Goal: Information Seeking & Learning: Learn about a topic

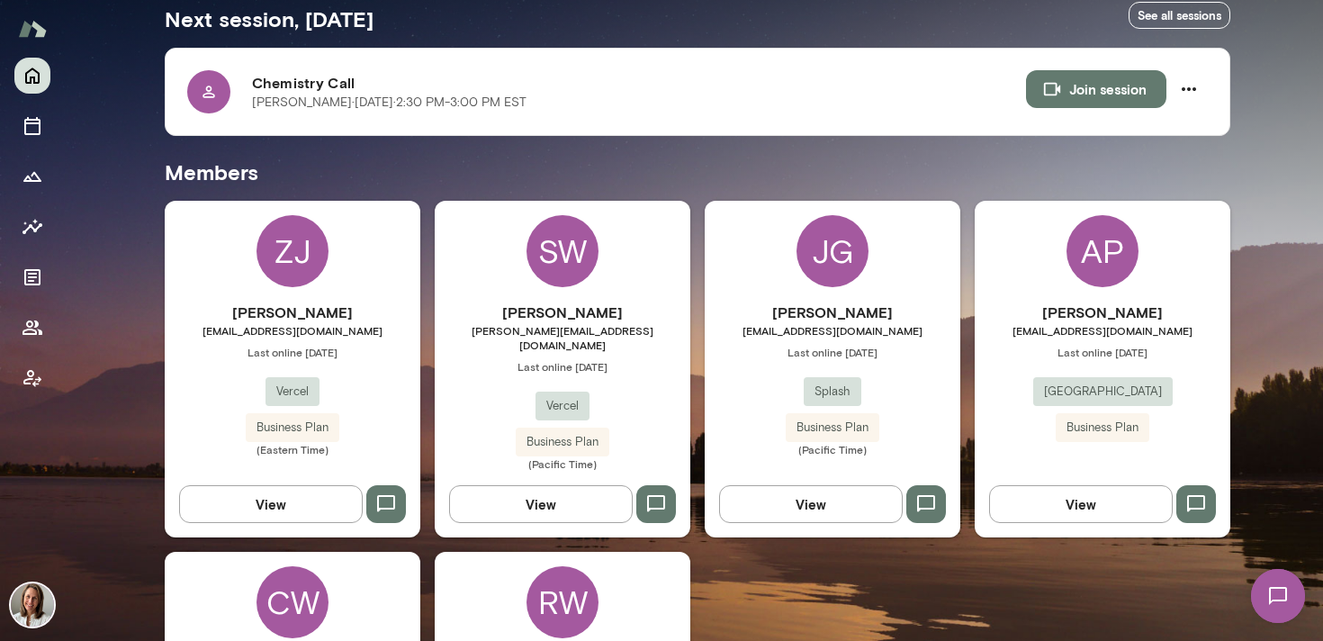
scroll to position [350, 0]
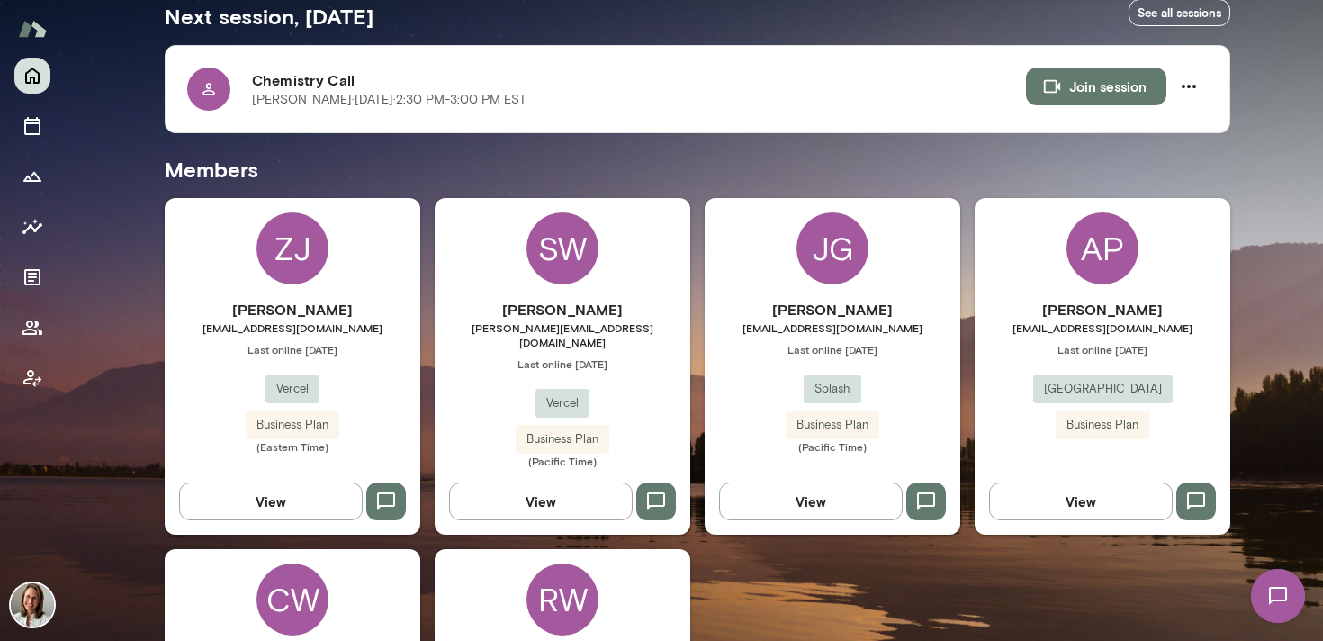
click at [1019, 295] on div "AP [PERSON_NAME] [PERSON_NAME][EMAIL_ADDRESS][DOMAIN_NAME] Last online [DATE] […" at bounding box center [1102, 366] width 256 height 336
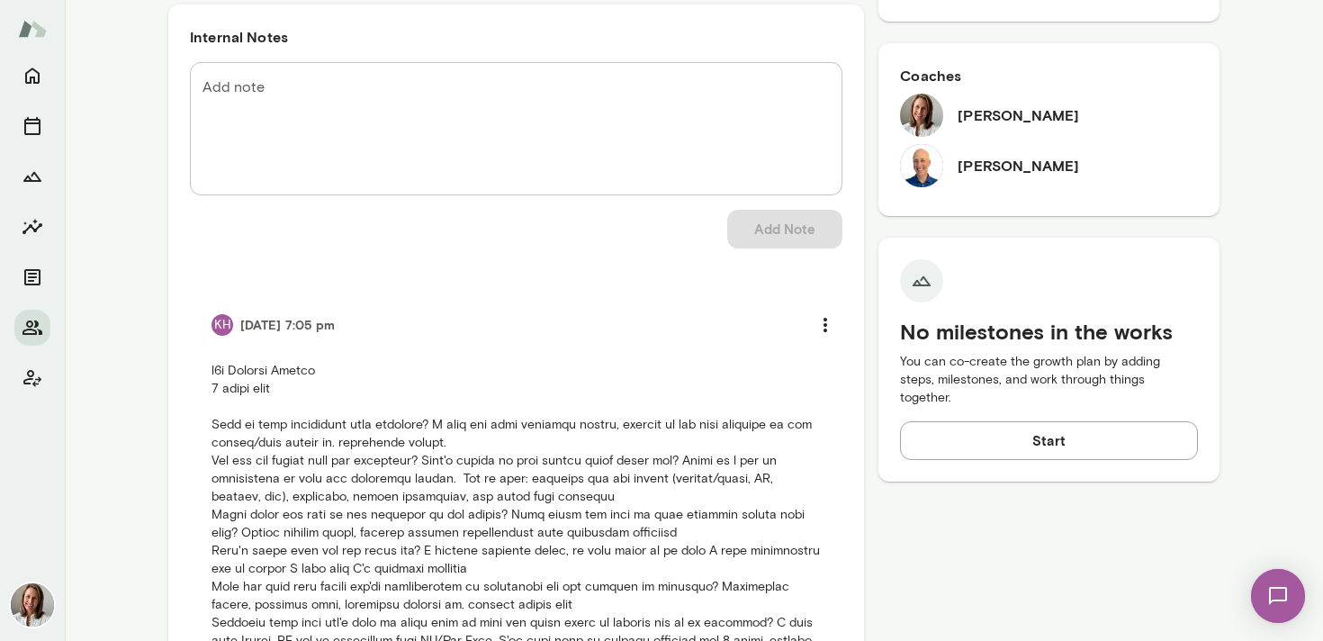
scroll to position [762, 0]
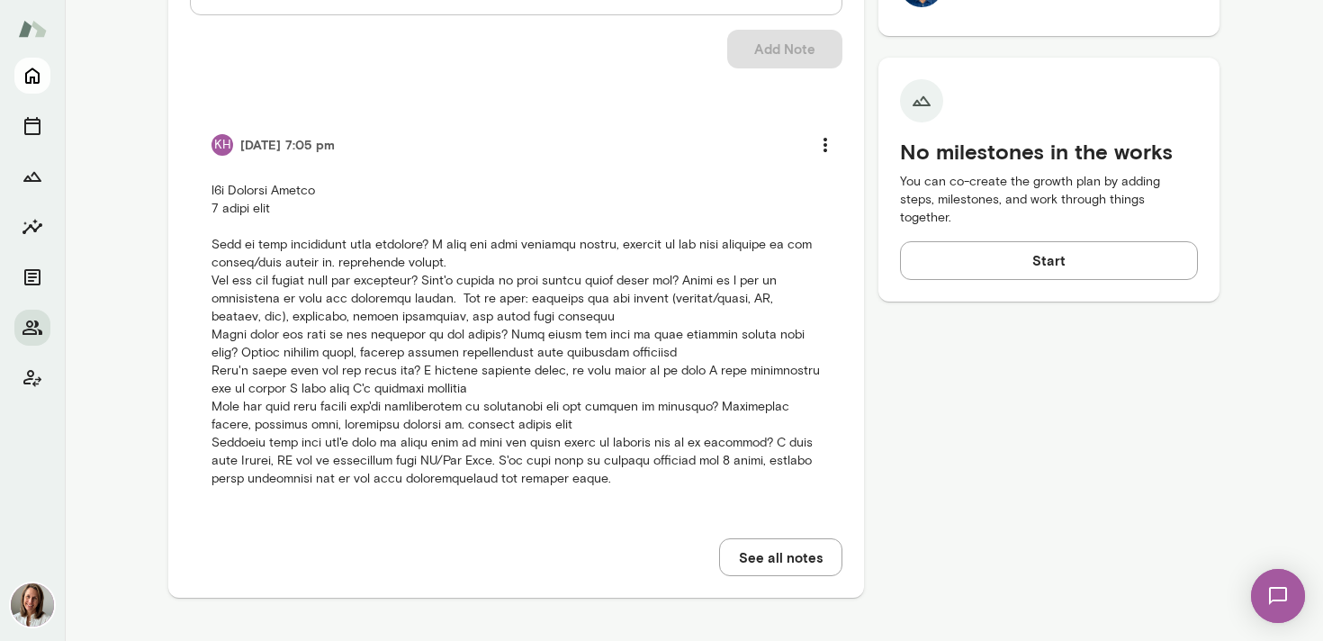
click at [33, 73] on icon "Home" at bounding box center [33, 76] width 22 height 22
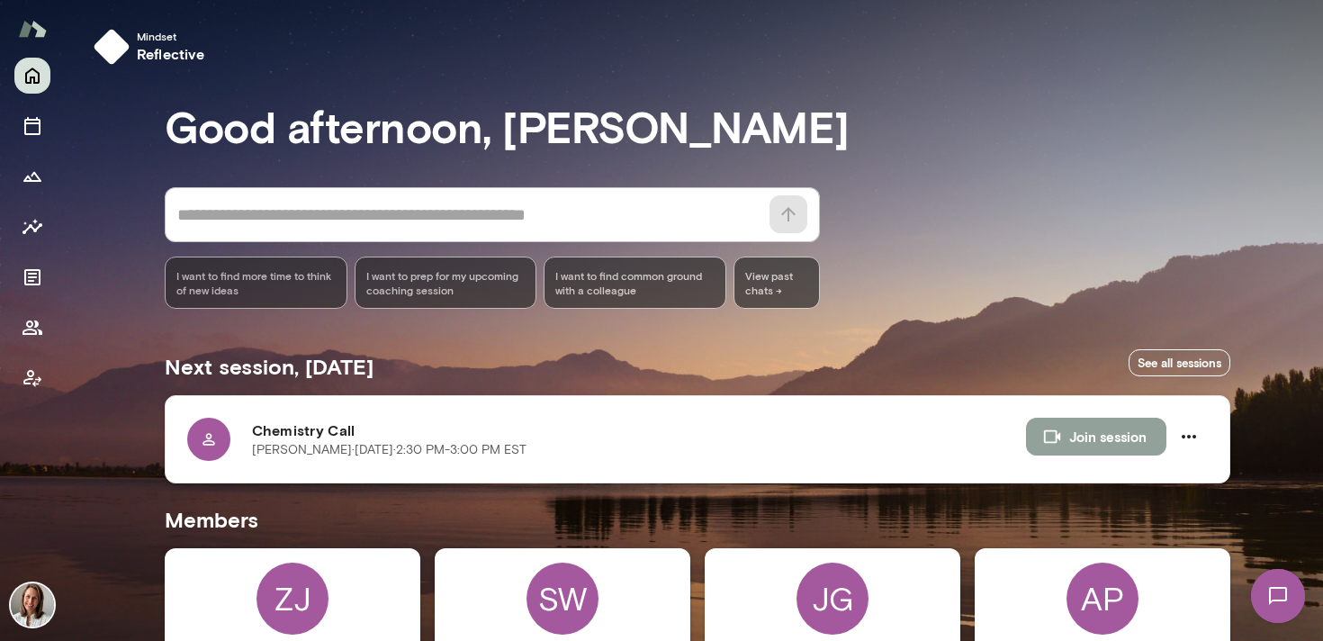
click at [1061, 434] on icon "button" at bounding box center [1052, 436] width 20 height 20
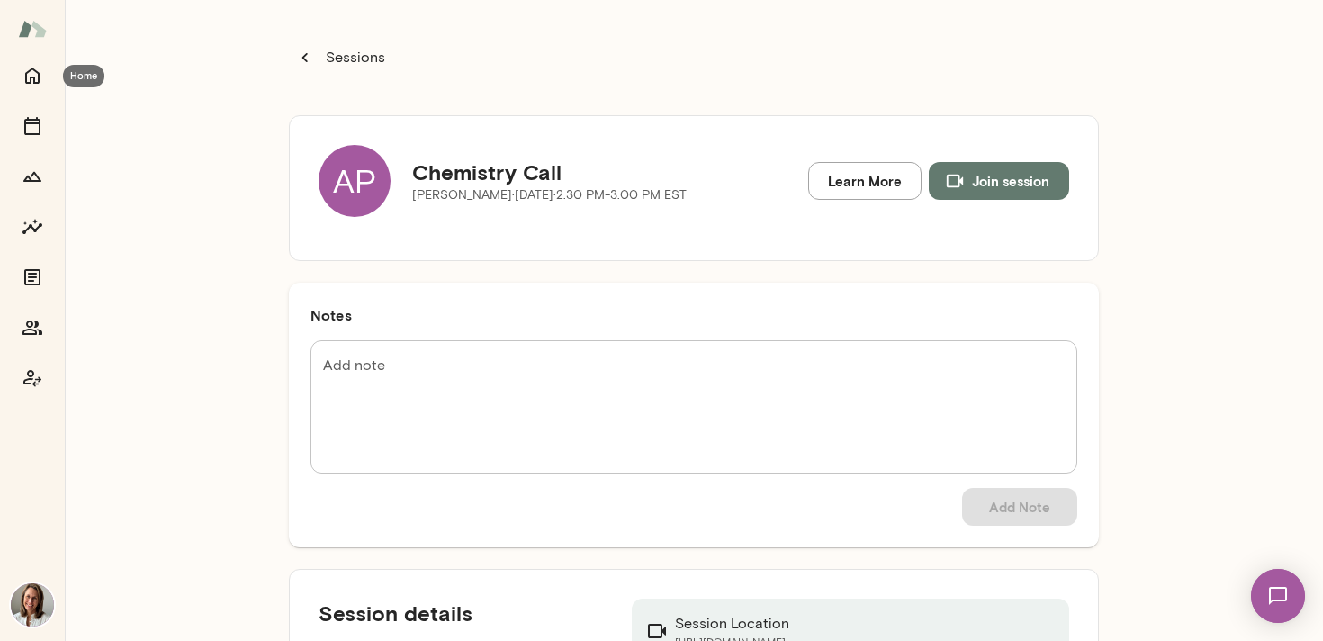
click at [40, 74] on icon "Home" at bounding box center [33, 76] width 22 height 22
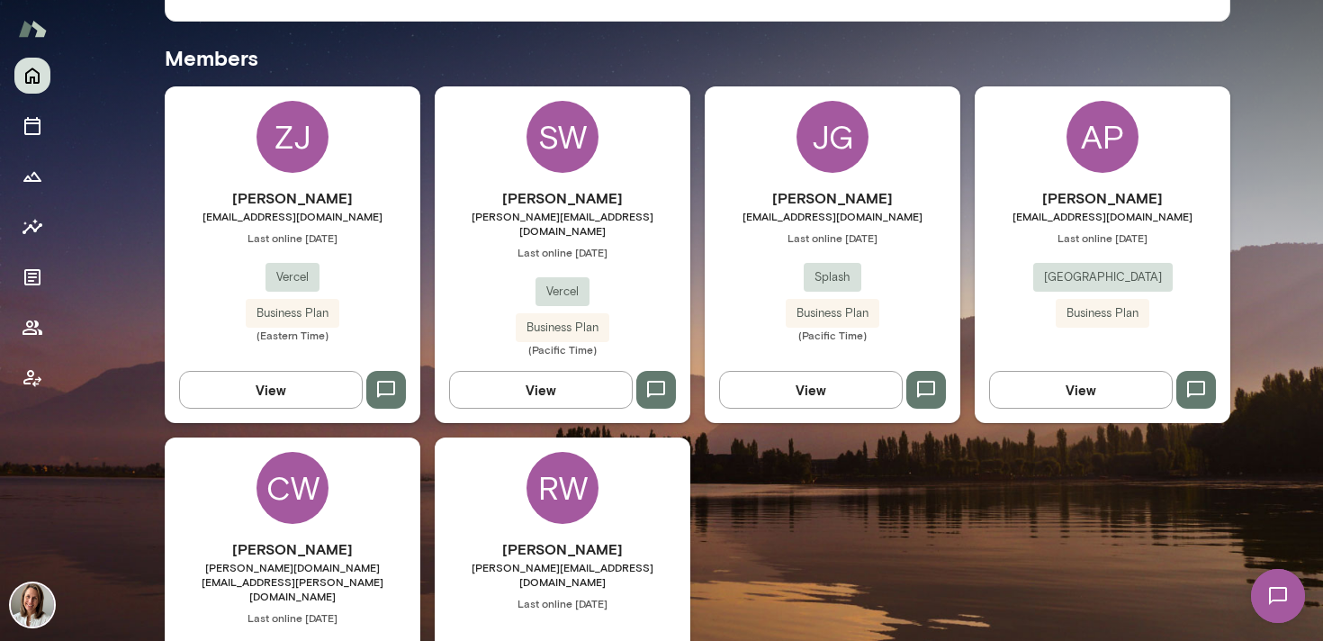
scroll to position [588, 0]
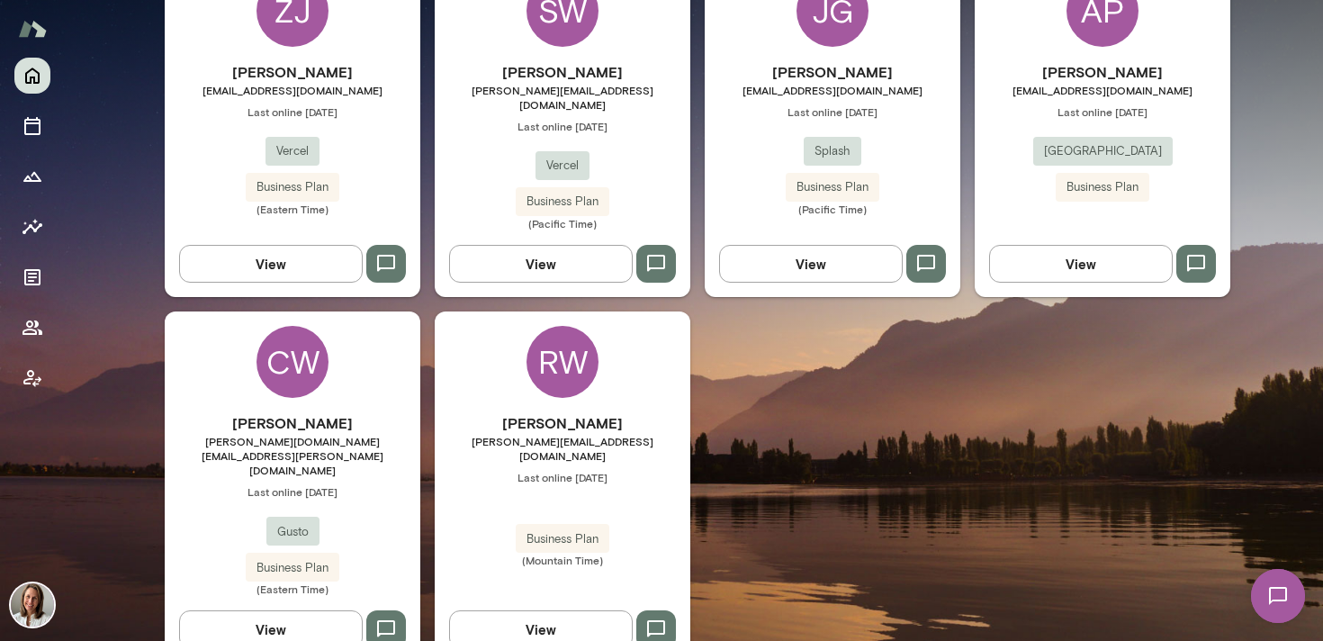
click at [356, 390] on div "CW [PERSON_NAME] [PERSON_NAME][DOMAIN_NAME][EMAIL_ADDRESS][PERSON_NAME][DOMAIN_…" at bounding box center [293, 486] width 256 height 351
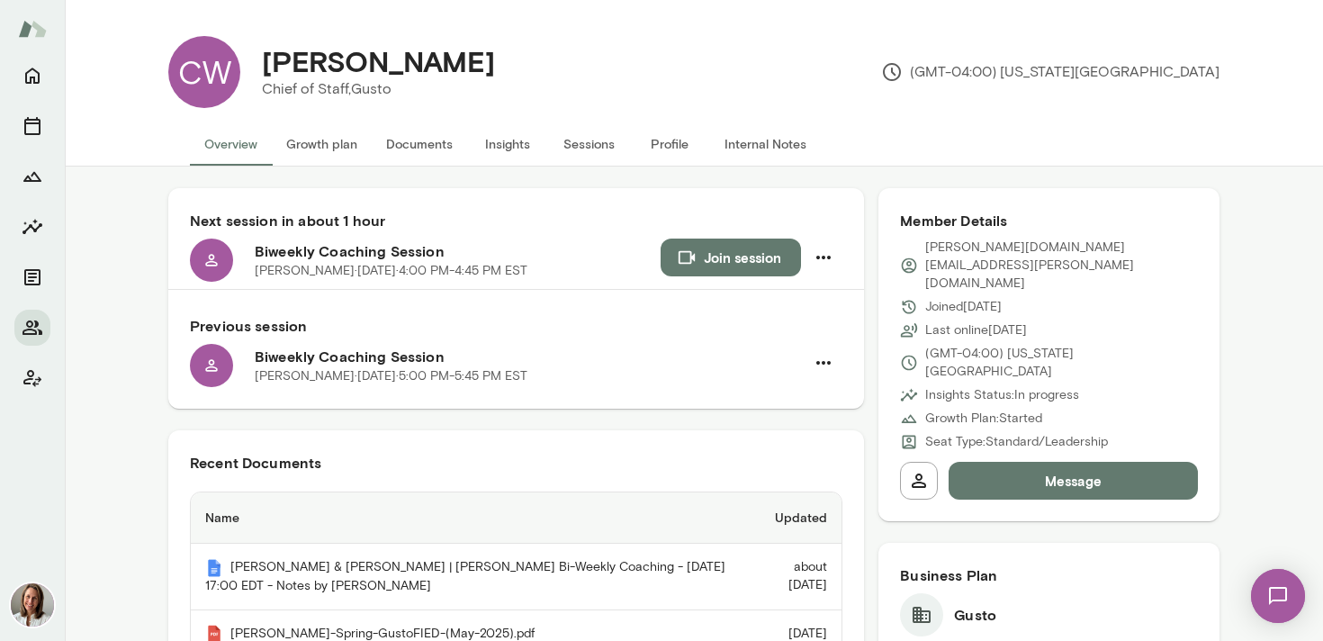
click at [502, 149] on button "Insights" at bounding box center [507, 143] width 81 height 43
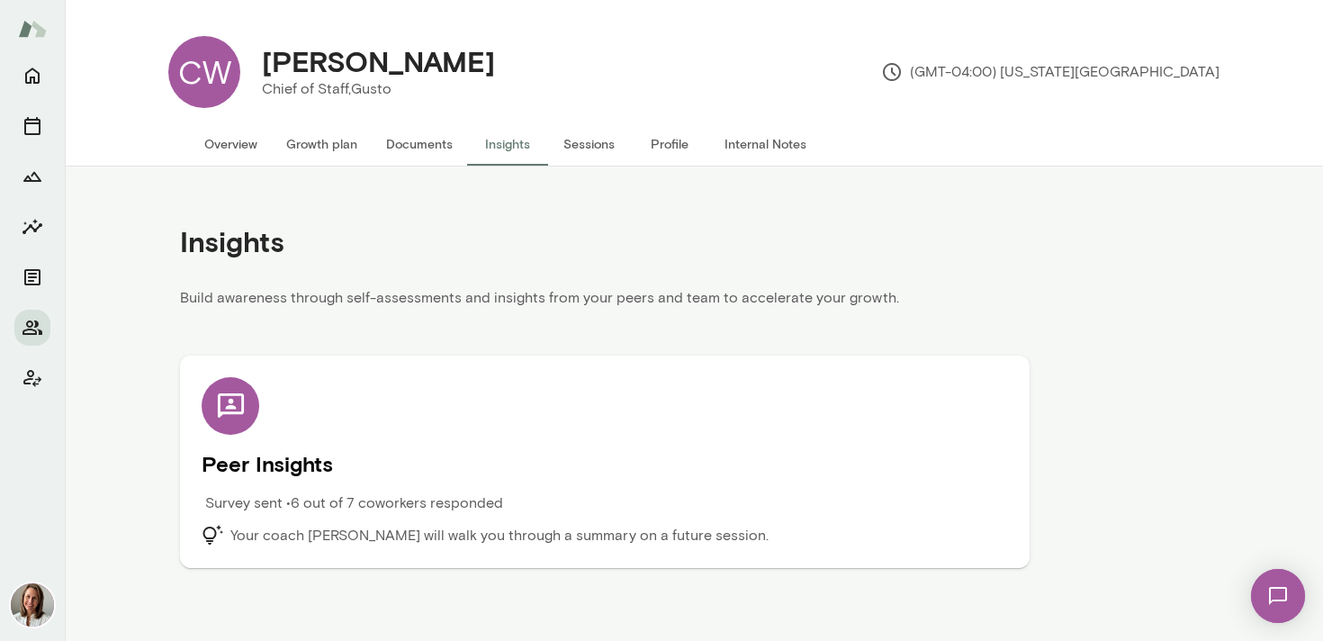
click at [348, 384] on div "Peer Insights Survey sent • 6 out of 7 coworkers responded Your coach [PERSON_N…" at bounding box center [605, 461] width 806 height 169
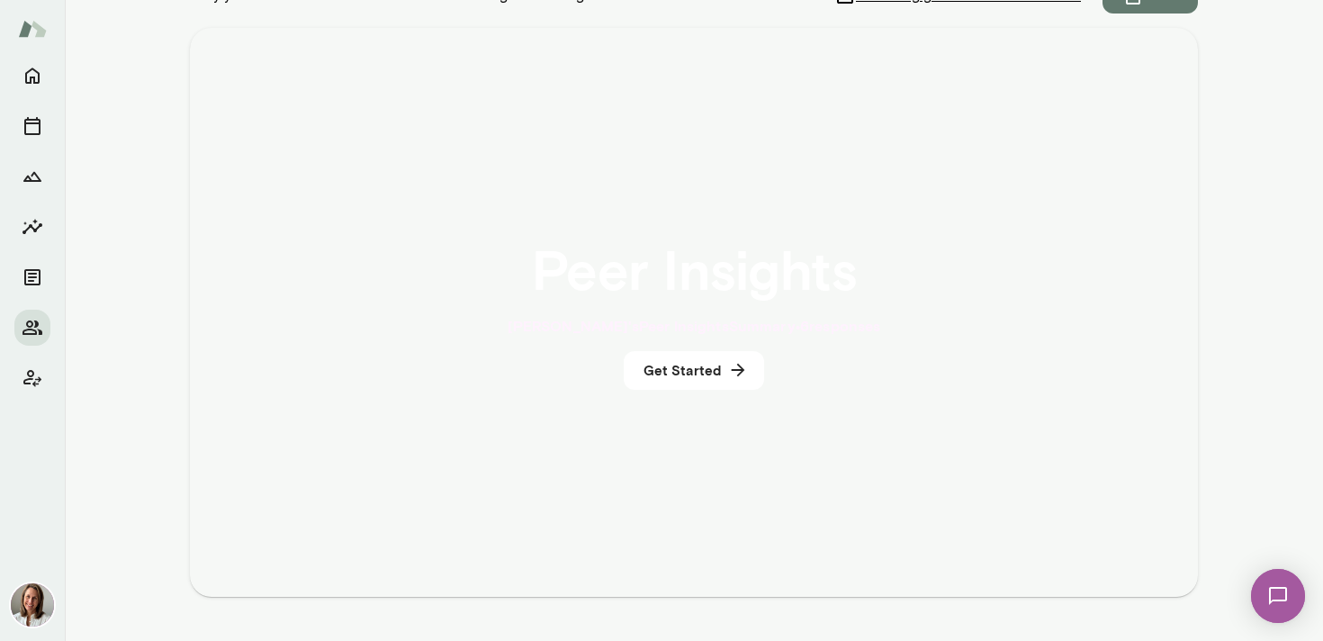
scroll to position [358, 0]
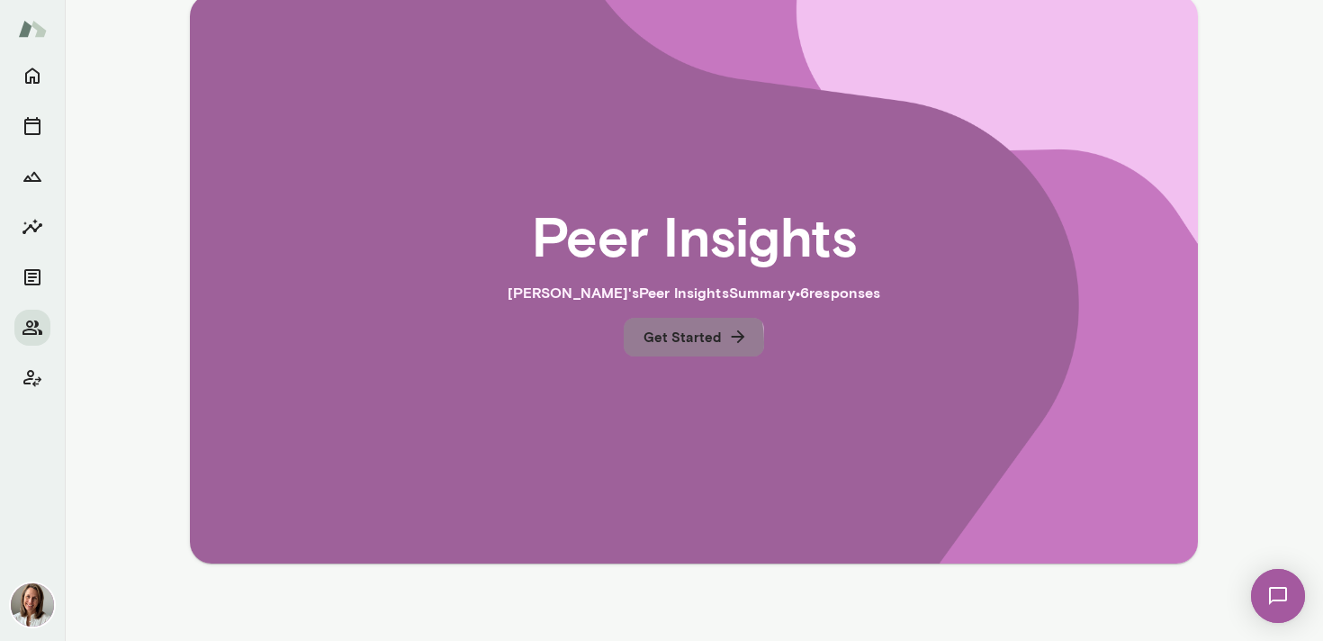
click at [656, 342] on button "Get Started" at bounding box center [693, 337] width 140 height 38
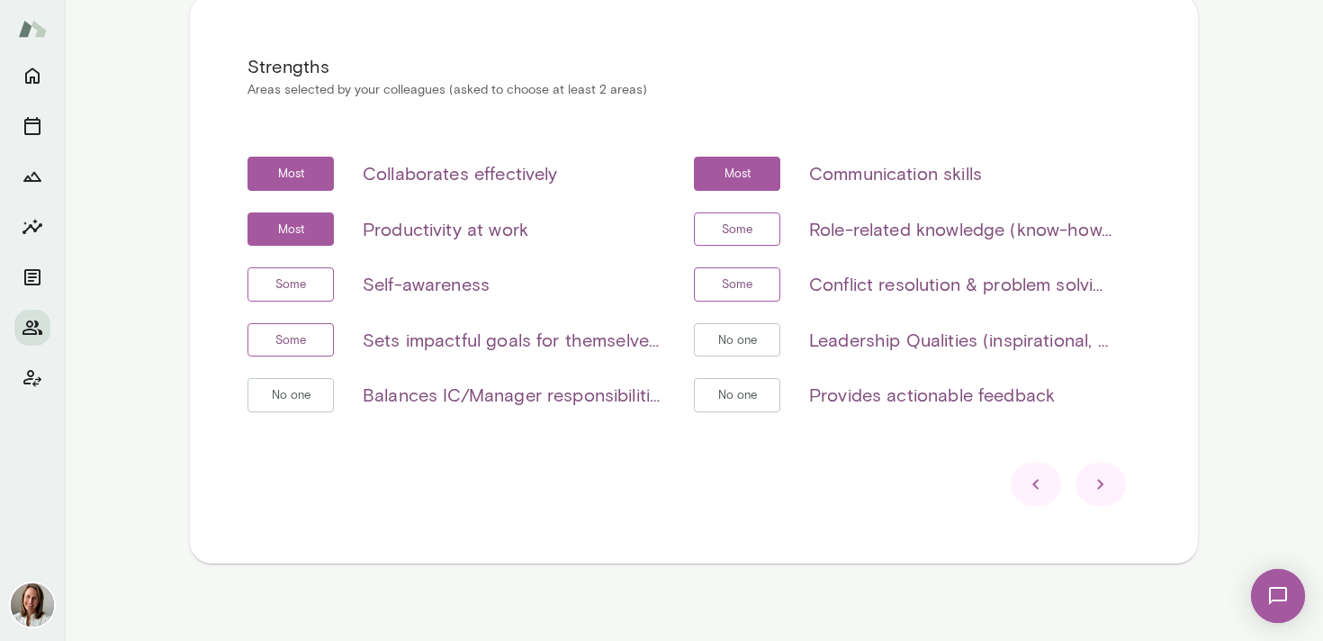
click at [1100, 487] on icon at bounding box center [1100, 485] width 6 height 10
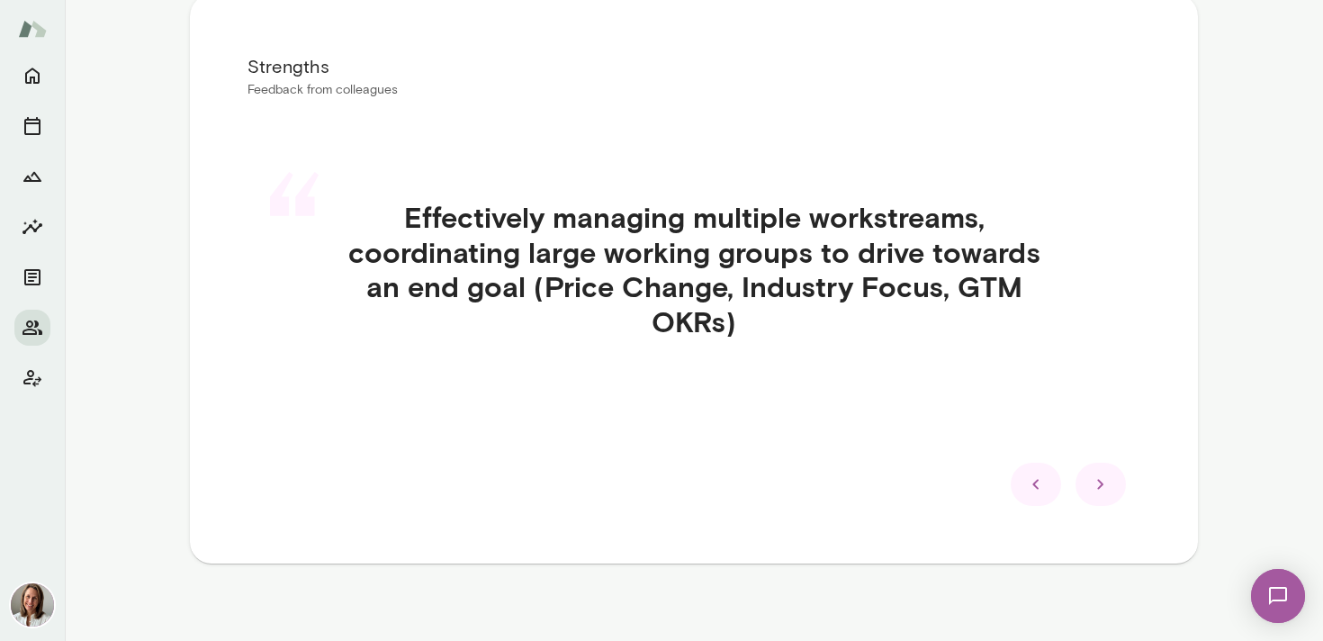
click at [1100, 482] on icon at bounding box center [1100, 485] width 6 height 10
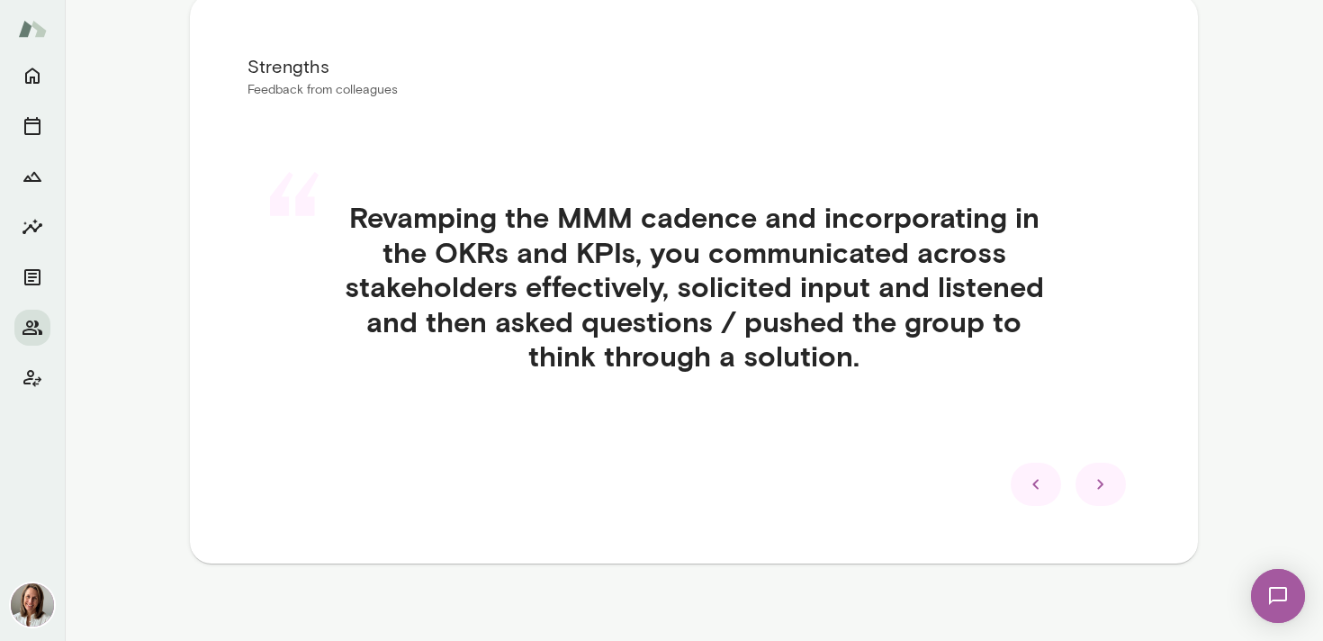
click at [1100, 482] on icon at bounding box center [1100, 485] width 6 height 10
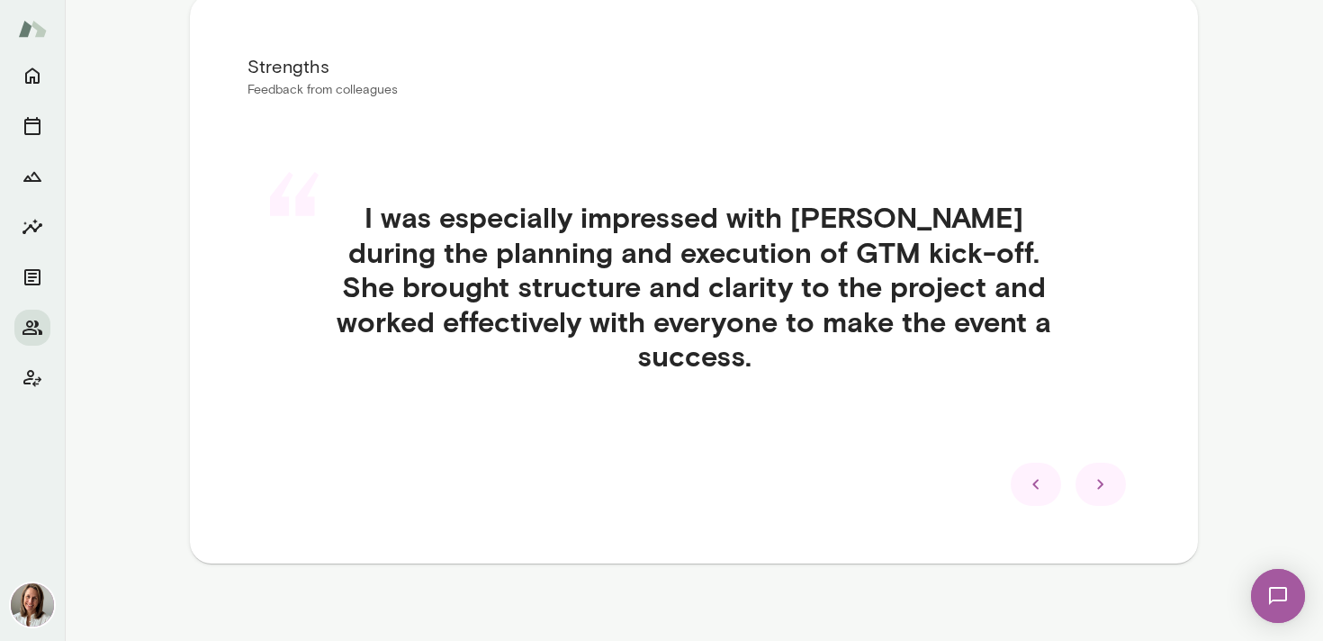
click at [1100, 482] on icon at bounding box center [1100, 485] width 6 height 10
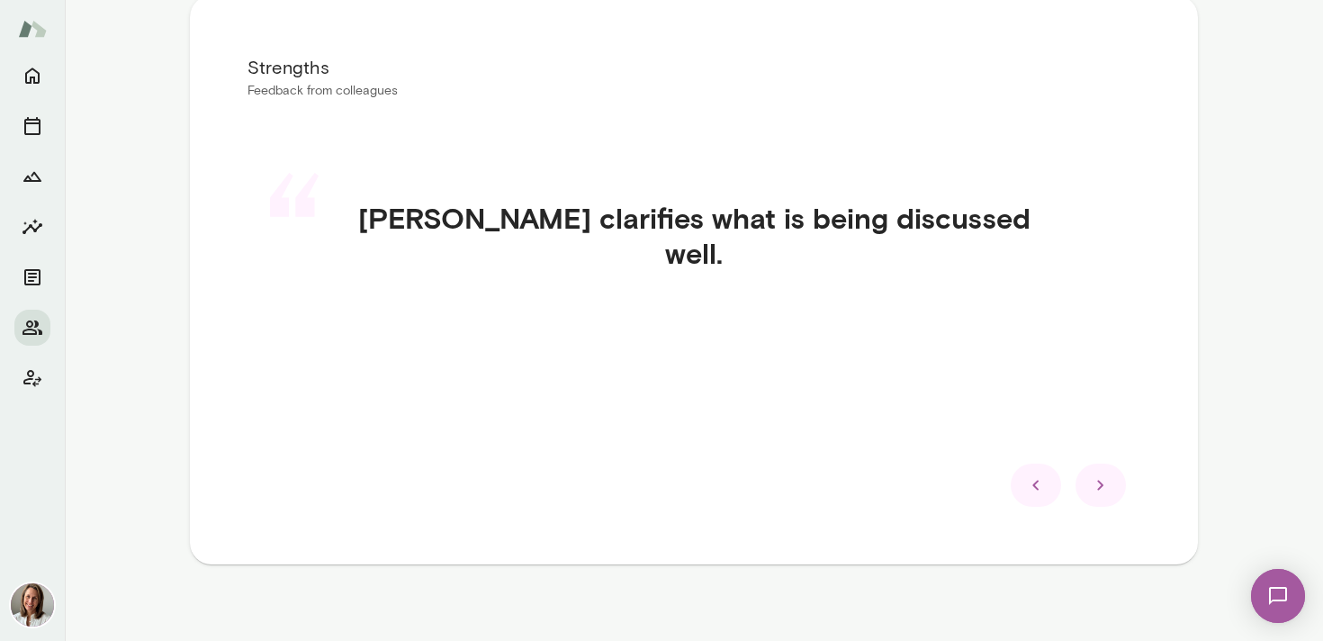
scroll to position [352, 0]
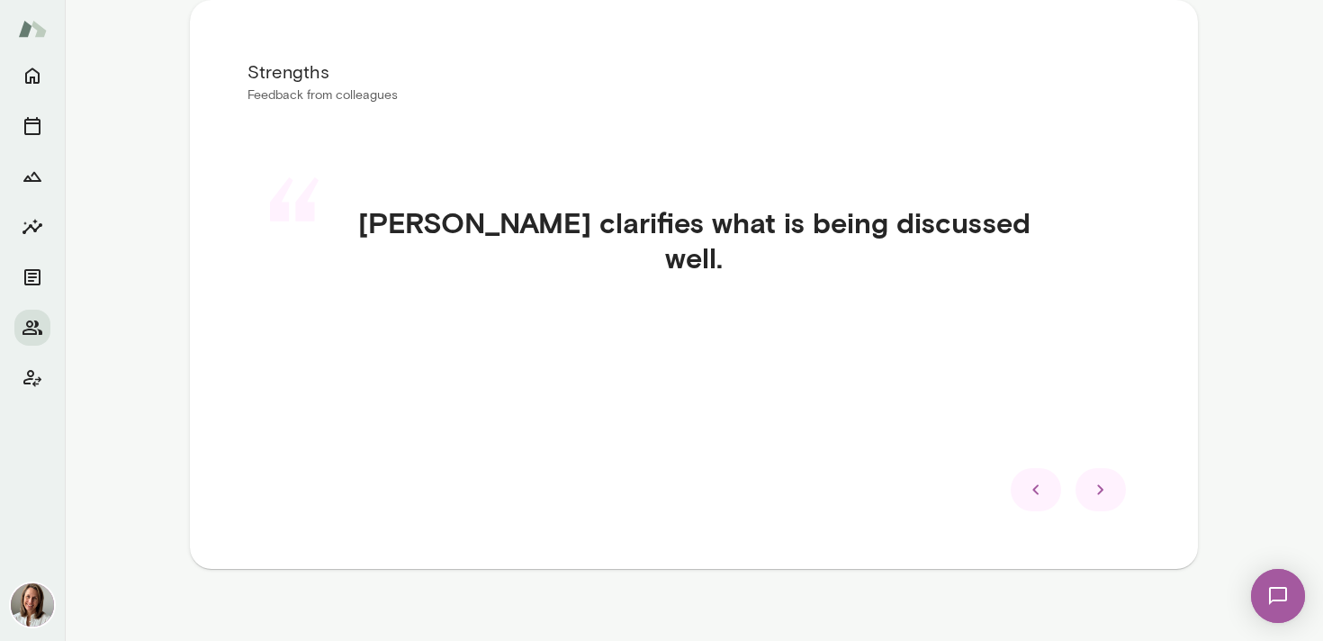
click at [1101, 487] on icon at bounding box center [1101, 490] width 22 height 22
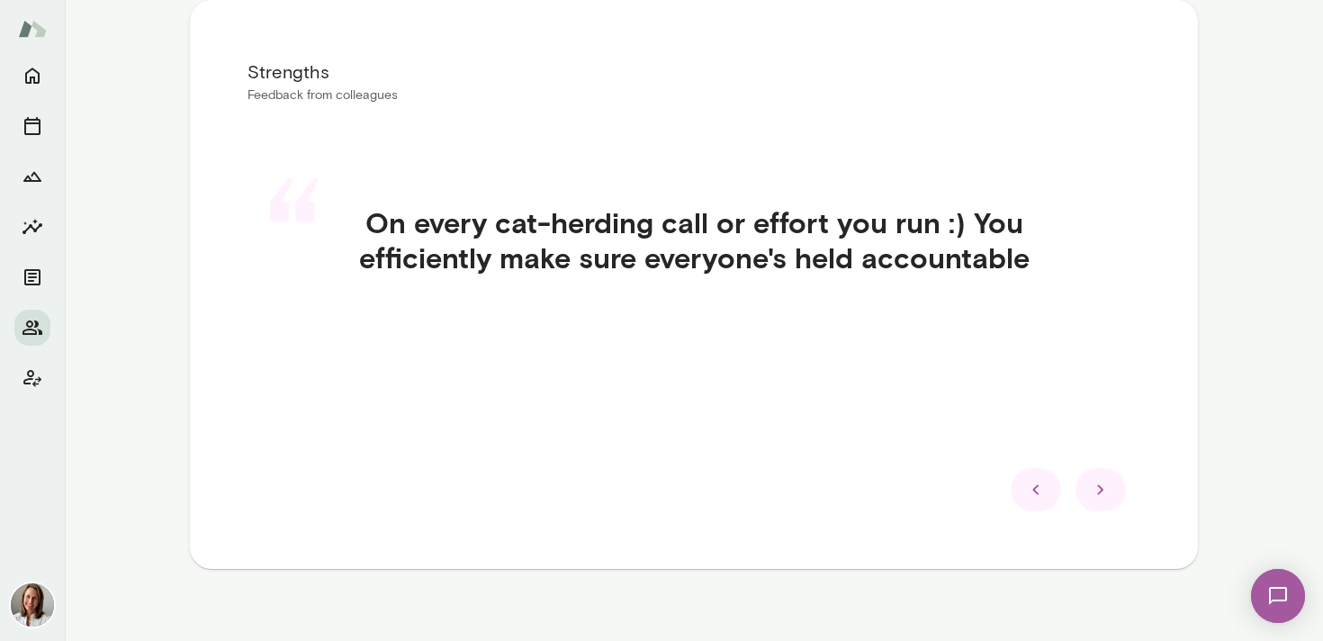
scroll to position [349, 0]
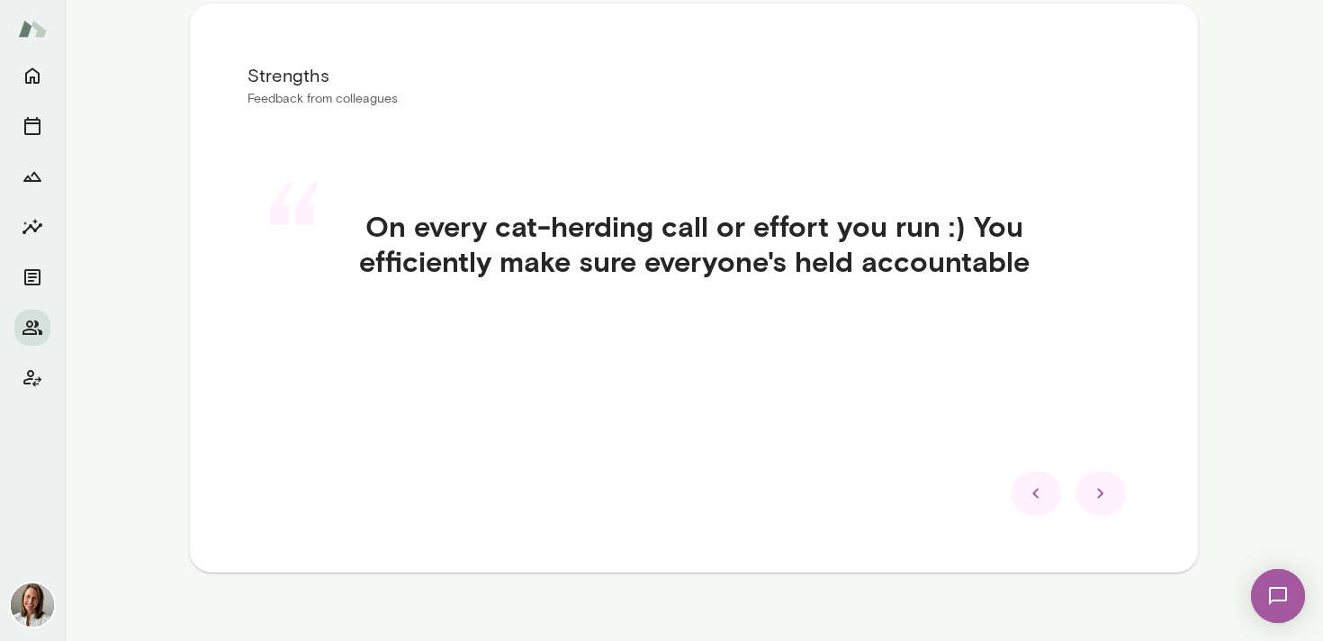
click at [1103, 499] on icon at bounding box center [1101, 493] width 22 height 22
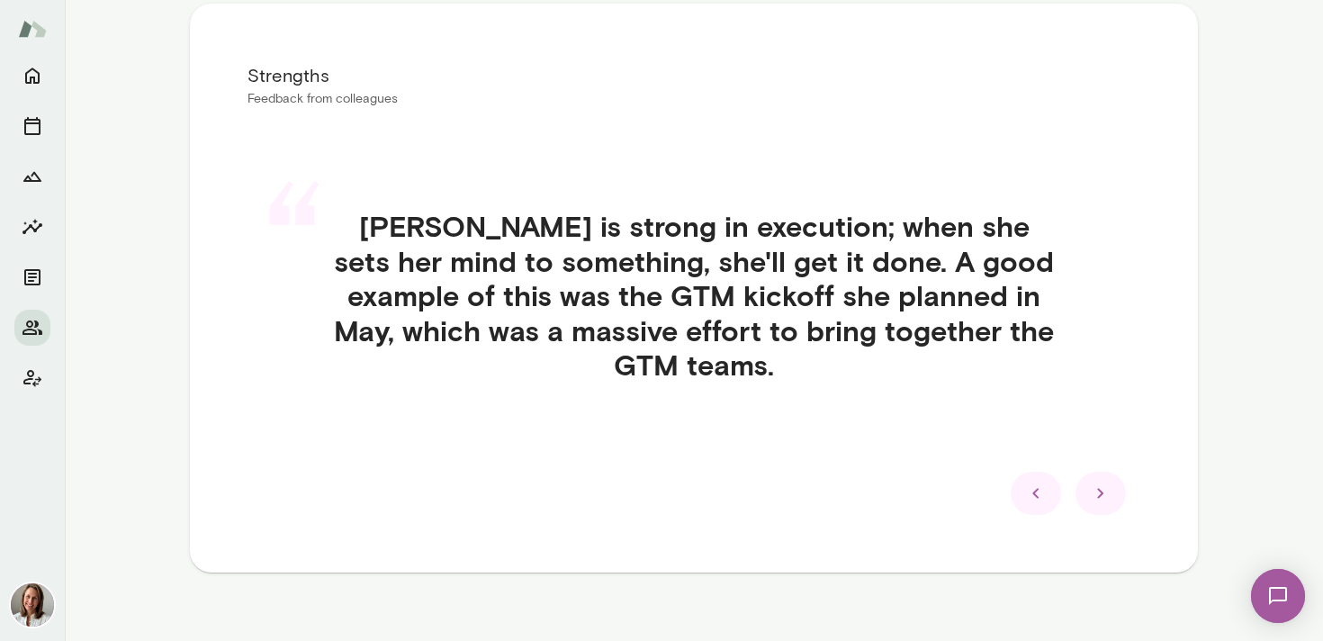
click at [1093, 497] on icon at bounding box center [1101, 493] width 22 height 22
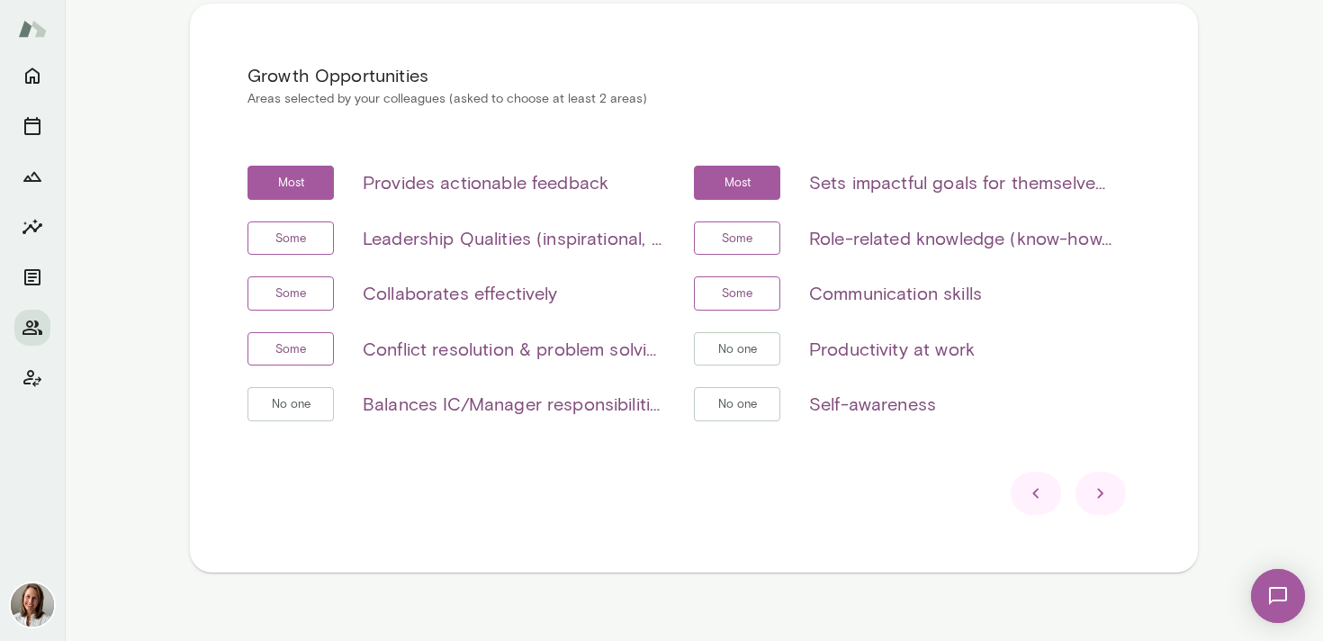
click at [1039, 500] on icon at bounding box center [1036, 493] width 22 height 22
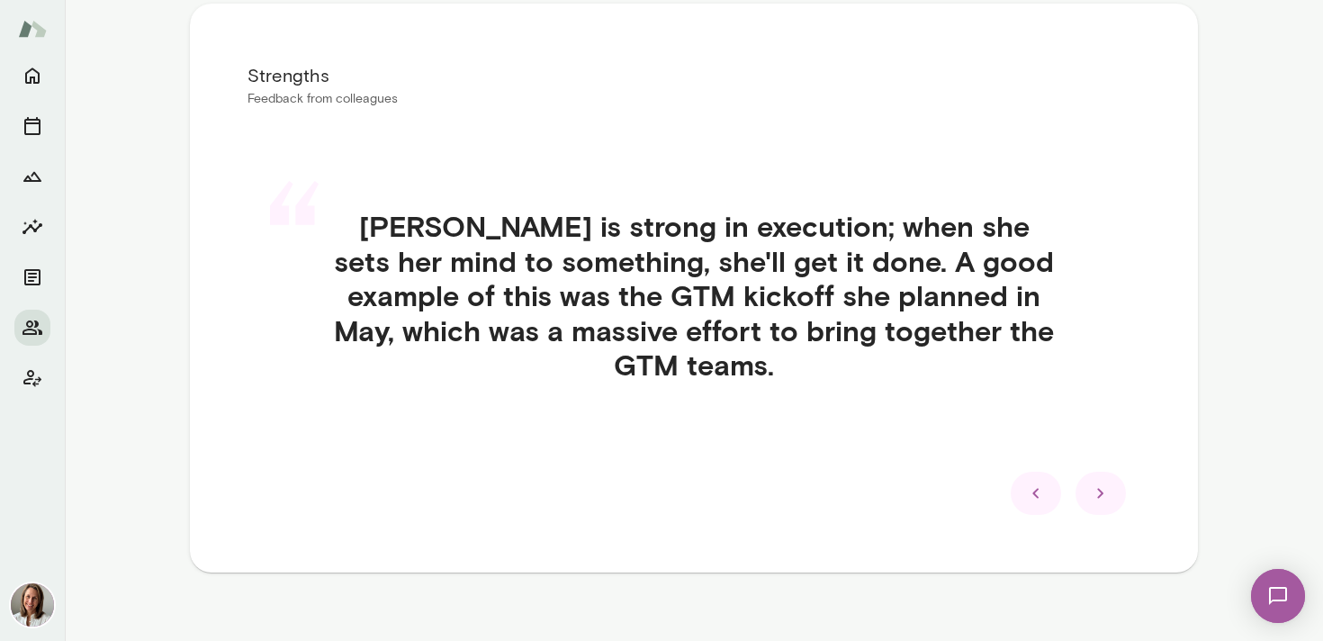
drag, startPoint x: 1023, startPoint y: 482, endPoint x: 1034, endPoint y: 489, distance: 12.5
click at [1031, 487] on div at bounding box center [1035, 492] width 50 height 43
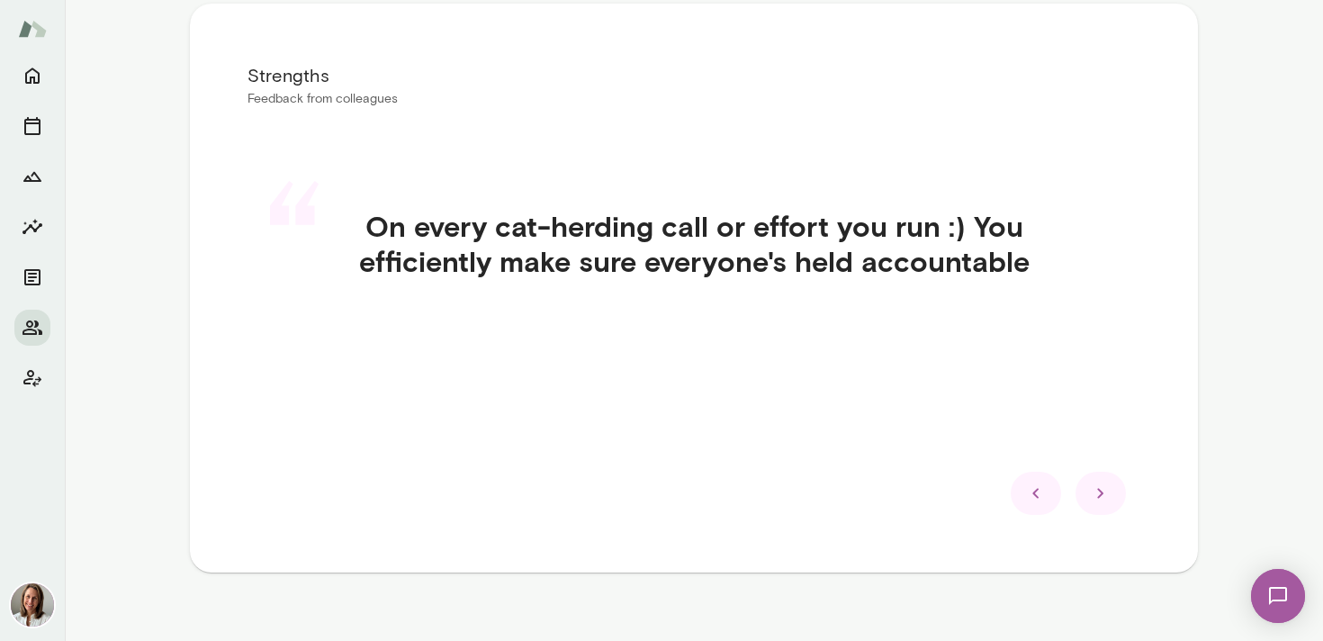
click at [1034, 489] on icon at bounding box center [1036, 493] width 22 height 22
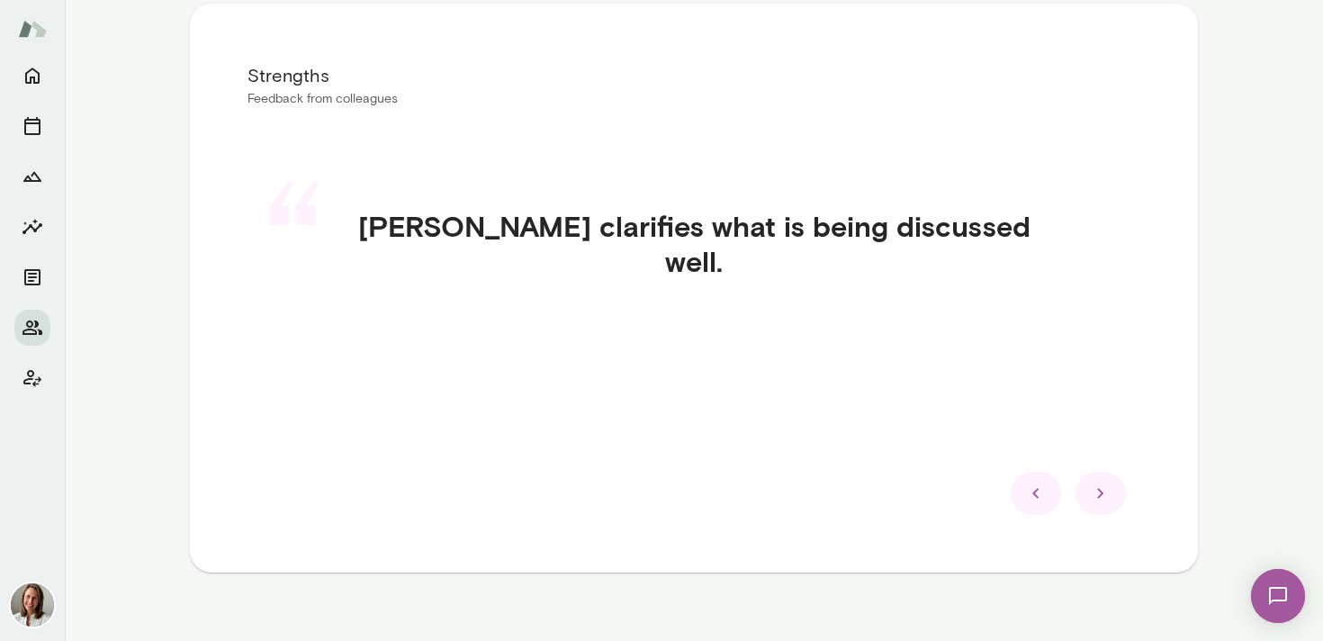
click at [1034, 489] on icon at bounding box center [1036, 493] width 22 height 22
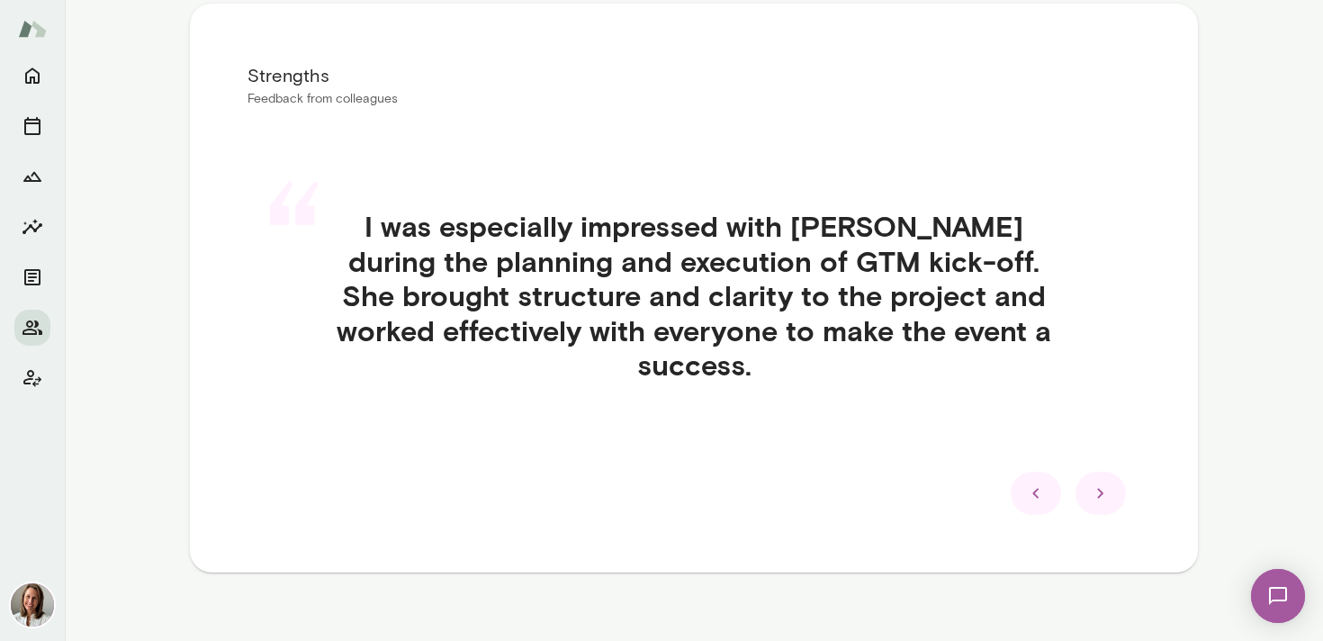
click at [1034, 489] on icon at bounding box center [1036, 493] width 22 height 22
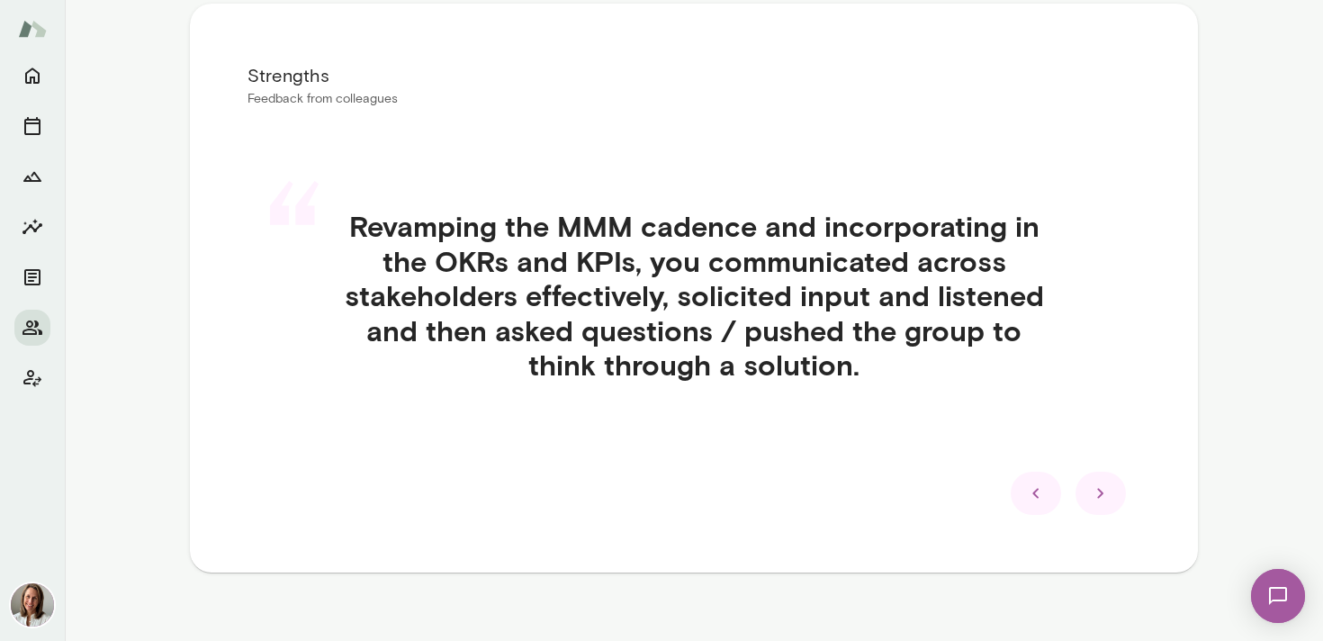
click at [1034, 489] on icon at bounding box center [1036, 493] width 22 height 22
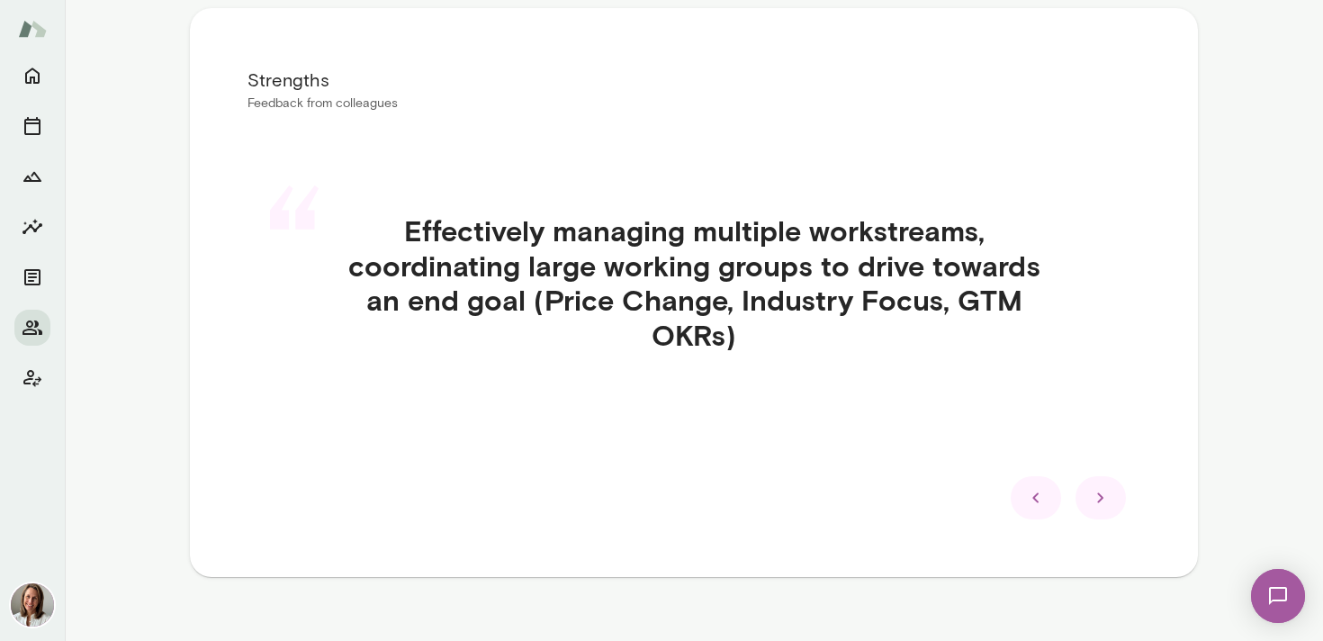
click at [1034, 489] on icon at bounding box center [1036, 498] width 22 height 22
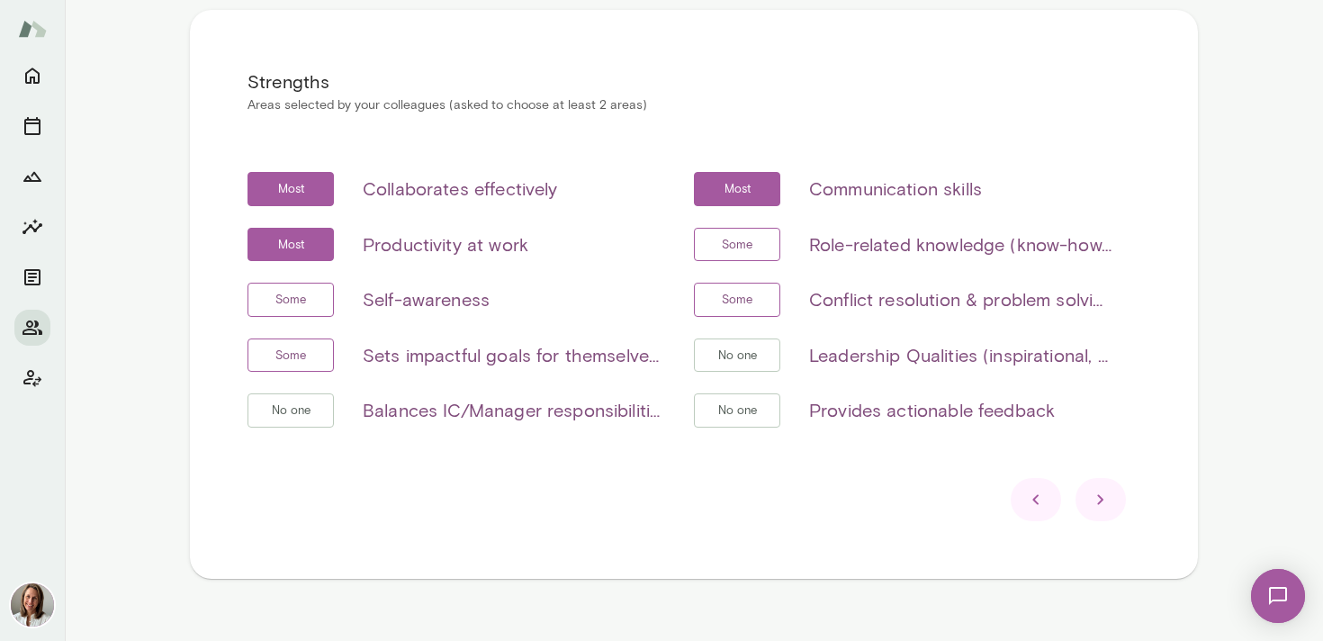
click at [1109, 507] on icon at bounding box center [1101, 500] width 22 height 22
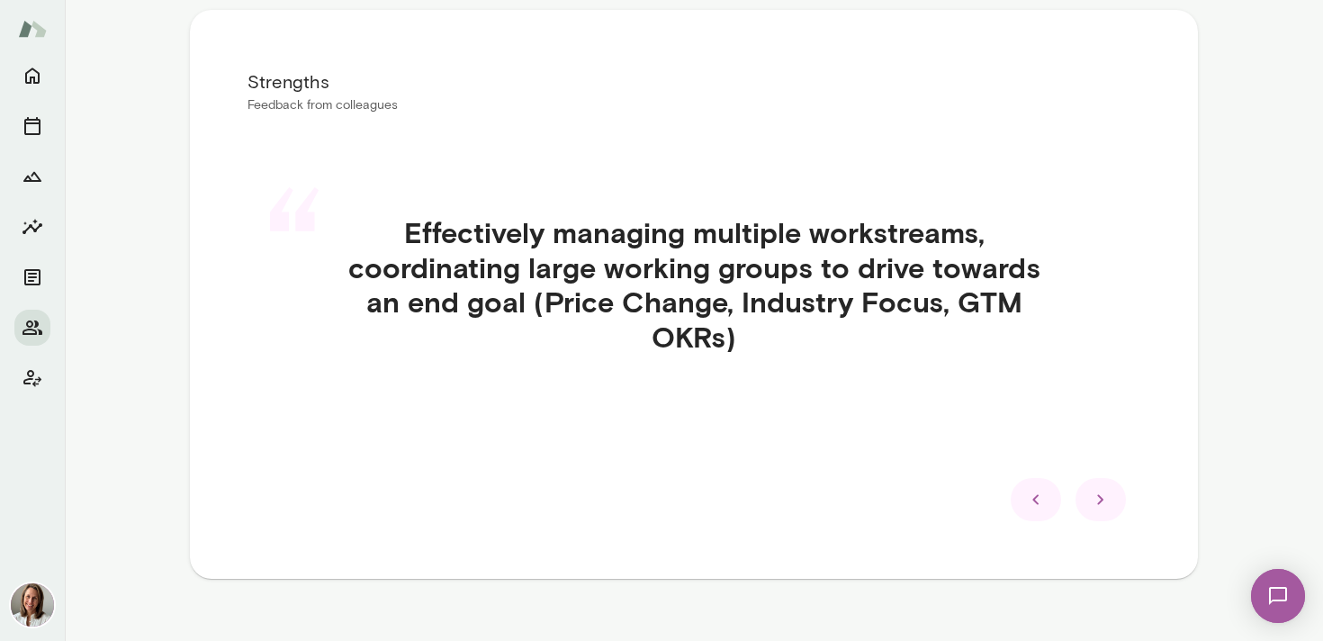
scroll to position [344, 0]
click at [1109, 507] on icon at bounding box center [1101, 499] width 22 height 22
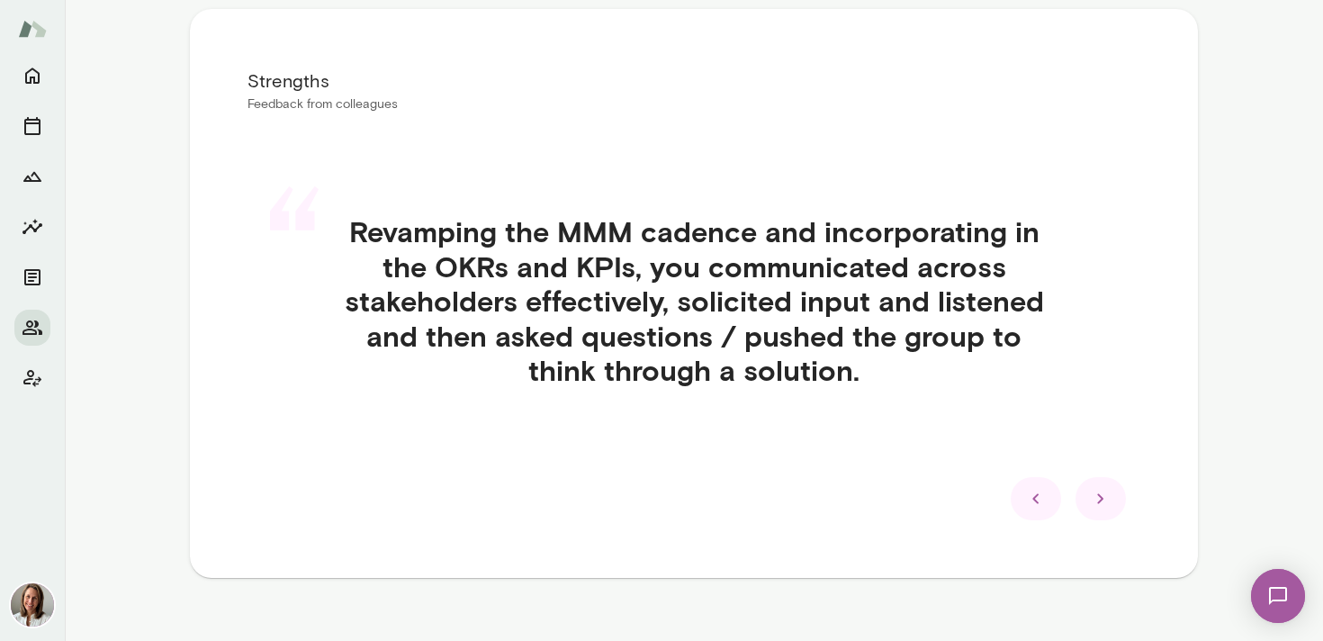
click at [1109, 507] on icon at bounding box center [1101, 499] width 22 height 22
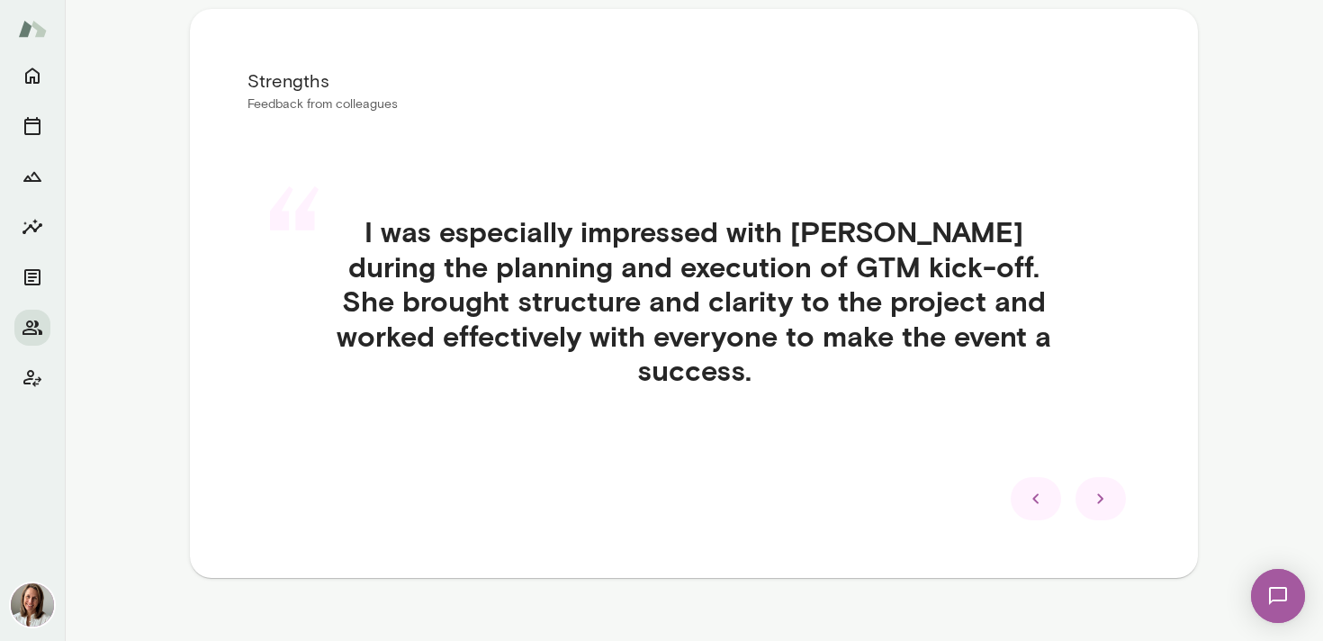
click at [1033, 507] on icon at bounding box center [1036, 499] width 22 height 22
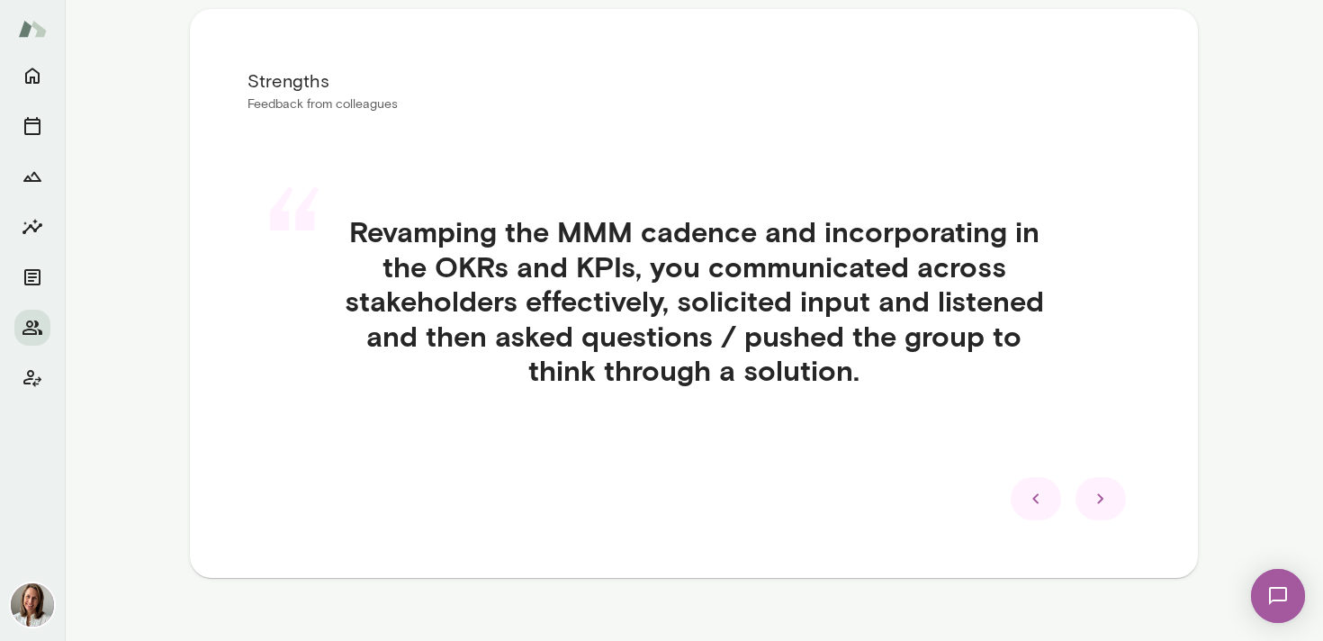
click at [1034, 507] on icon at bounding box center [1036, 499] width 22 height 22
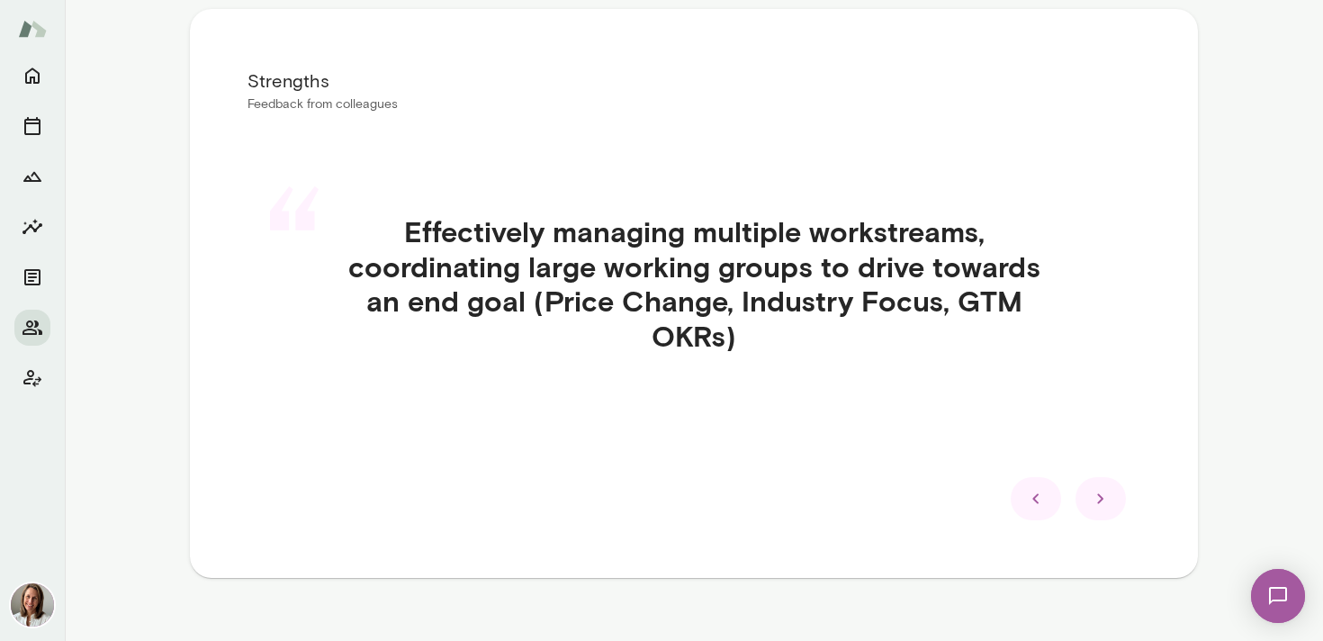
click at [1102, 501] on icon at bounding box center [1101, 499] width 22 height 22
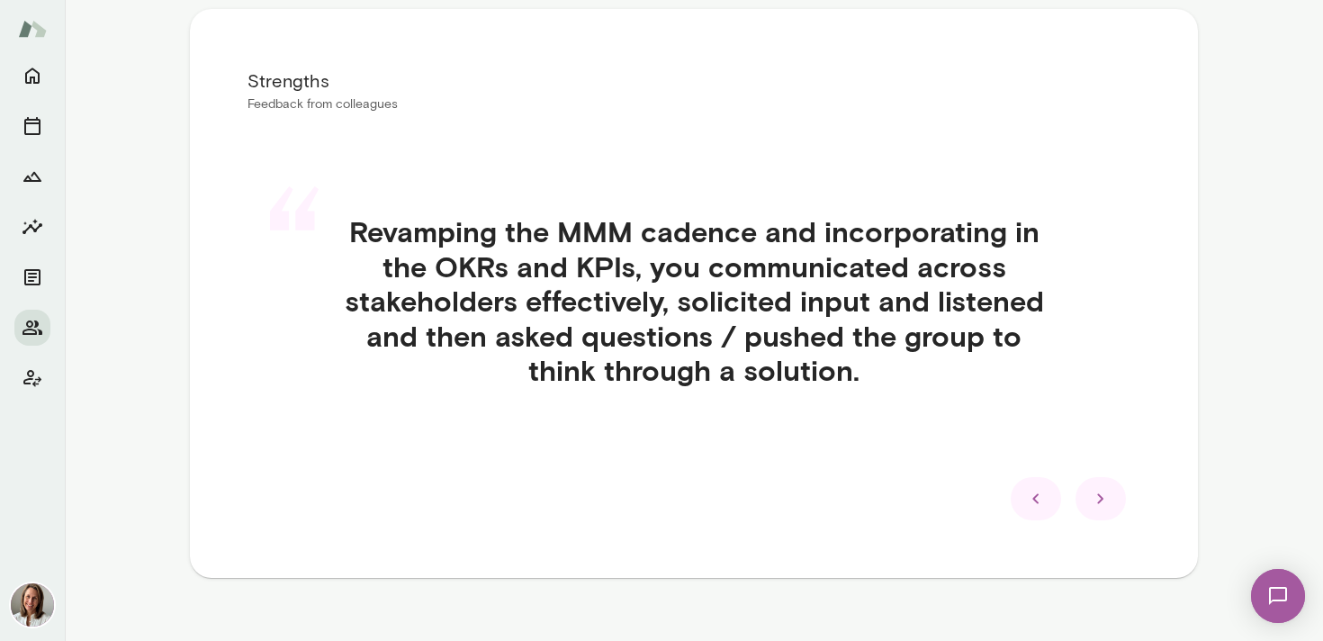
click at [1102, 501] on icon at bounding box center [1101, 499] width 22 height 22
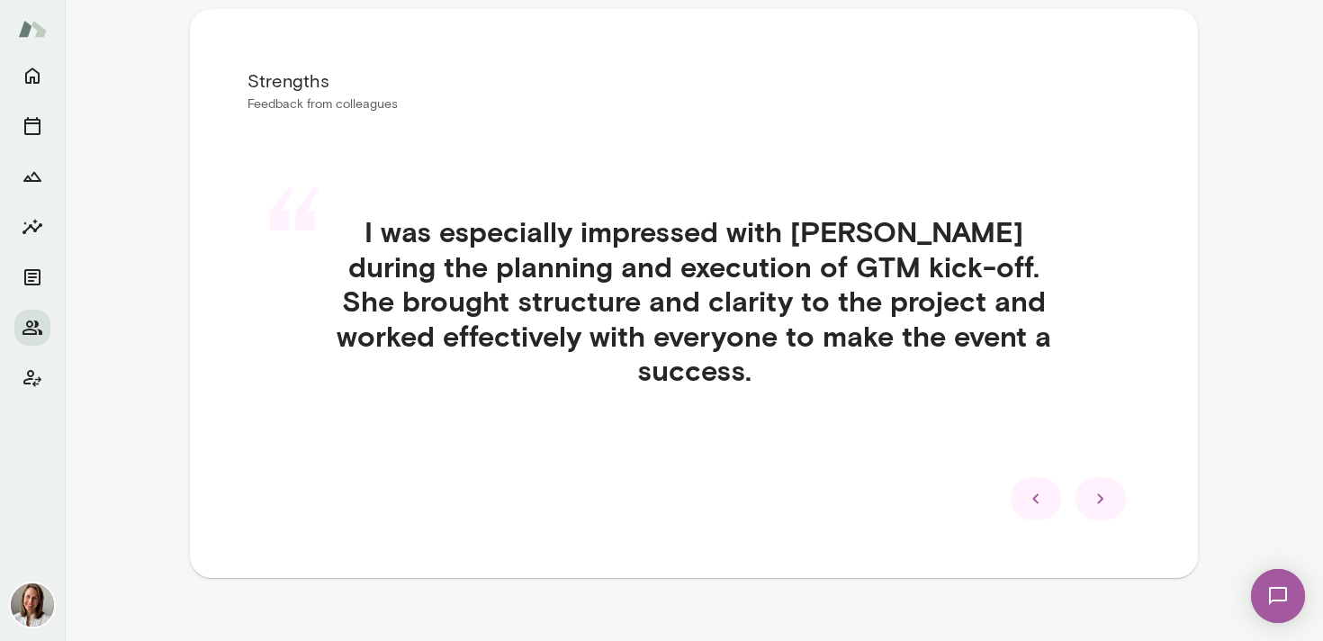
click at [1102, 501] on icon at bounding box center [1101, 499] width 22 height 22
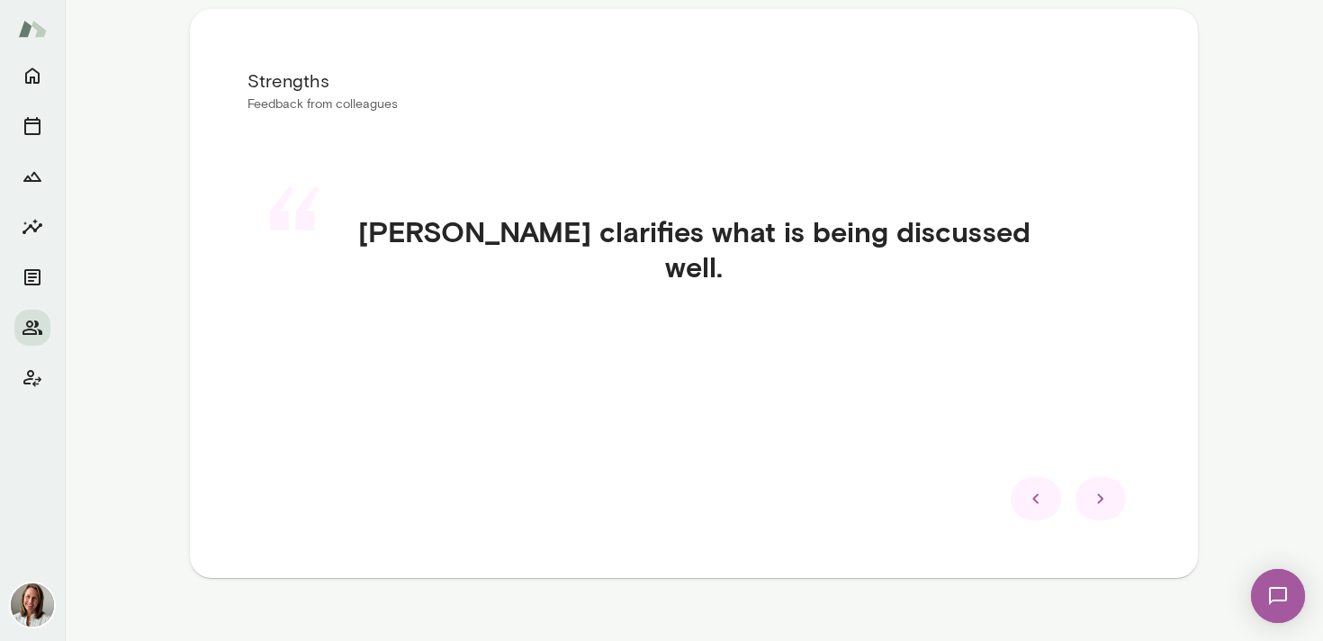
click at [1102, 501] on icon at bounding box center [1101, 499] width 22 height 22
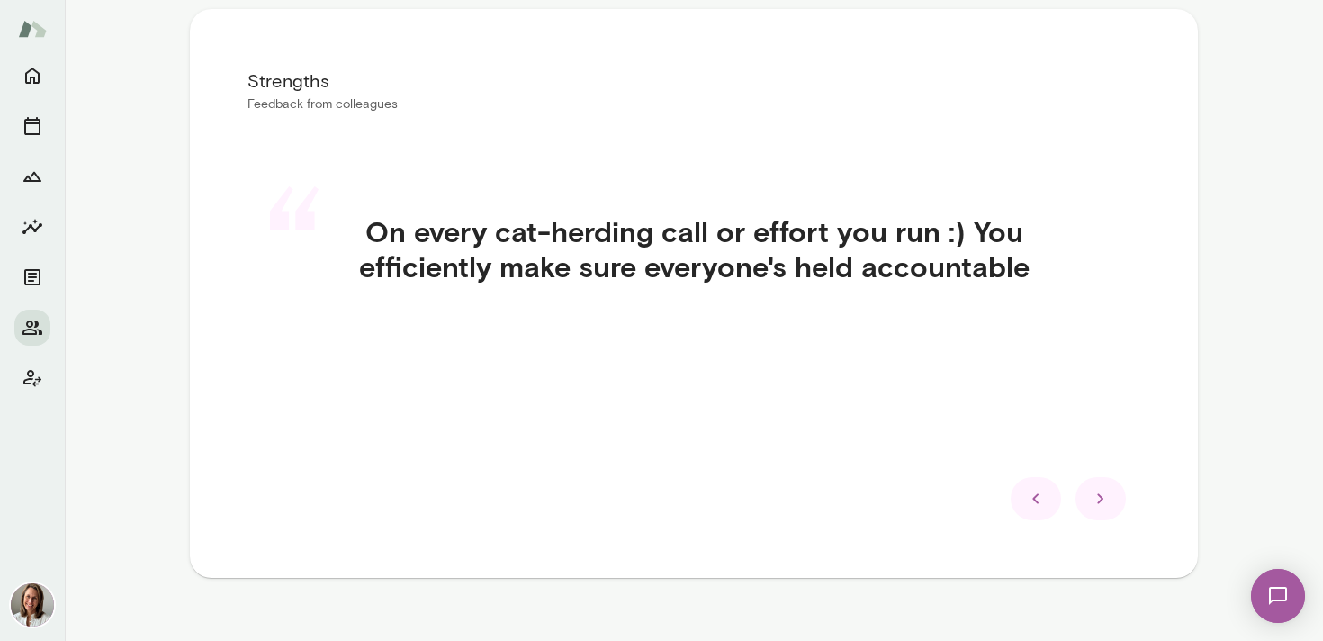
click at [1102, 501] on icon at bounding box center [1101, 499] width 22 height 22
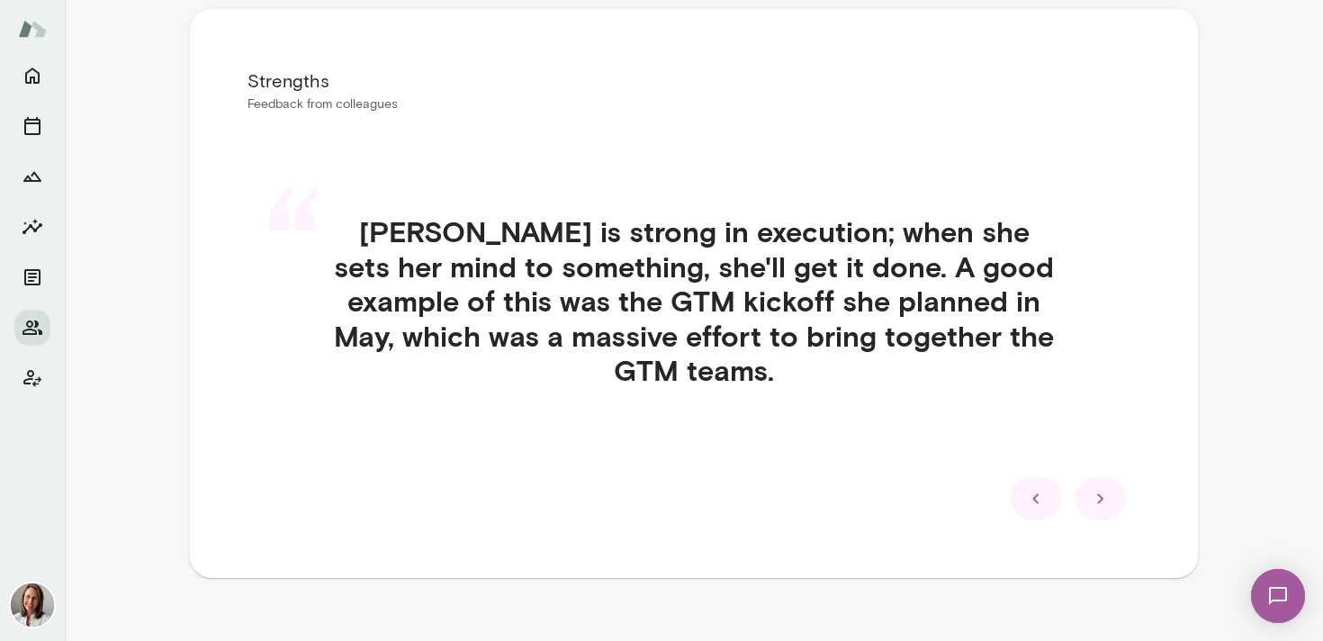
click at [1102, 501] on icon at bounding box center [1101, 499] width 22 height 22
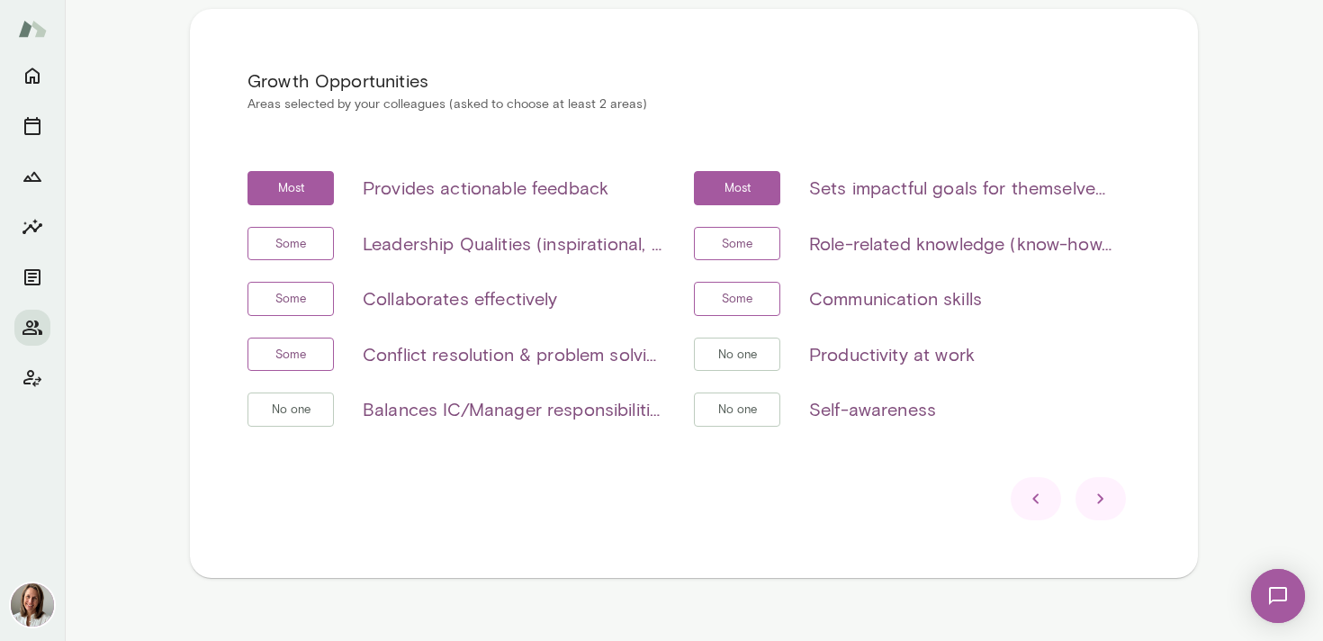
click at [1108, 499] on icon at bounding box center [1101, 499] width 22 height 22
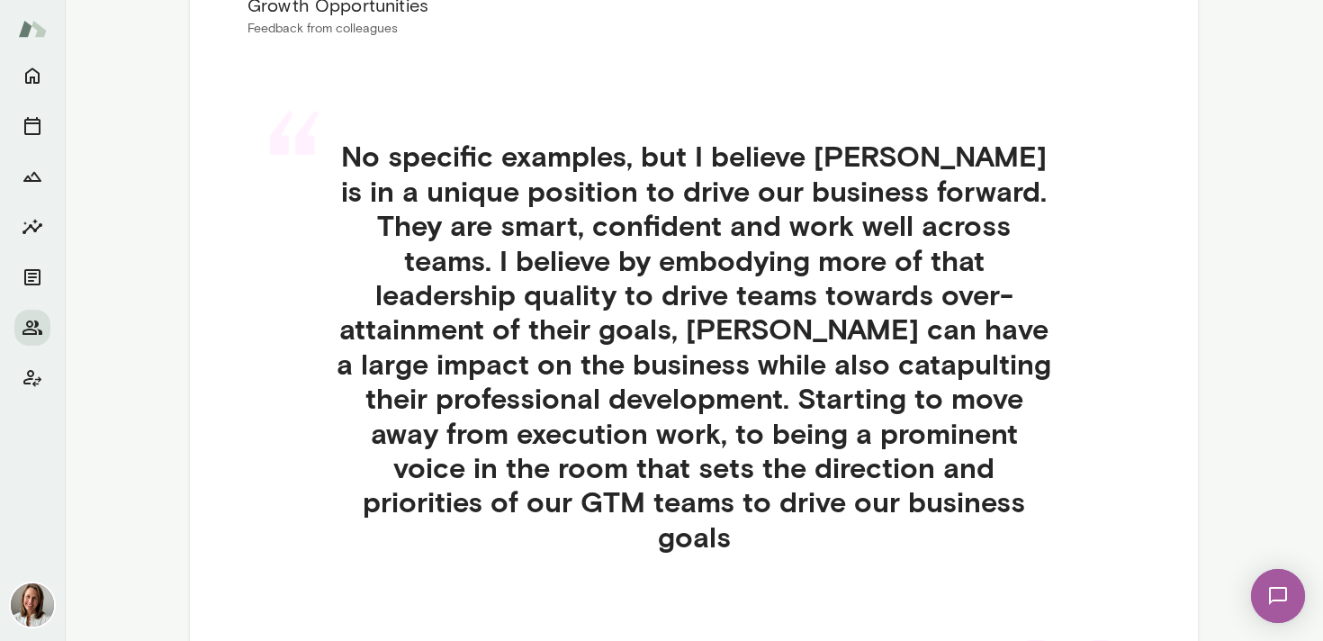
scroll to position [417, 0]
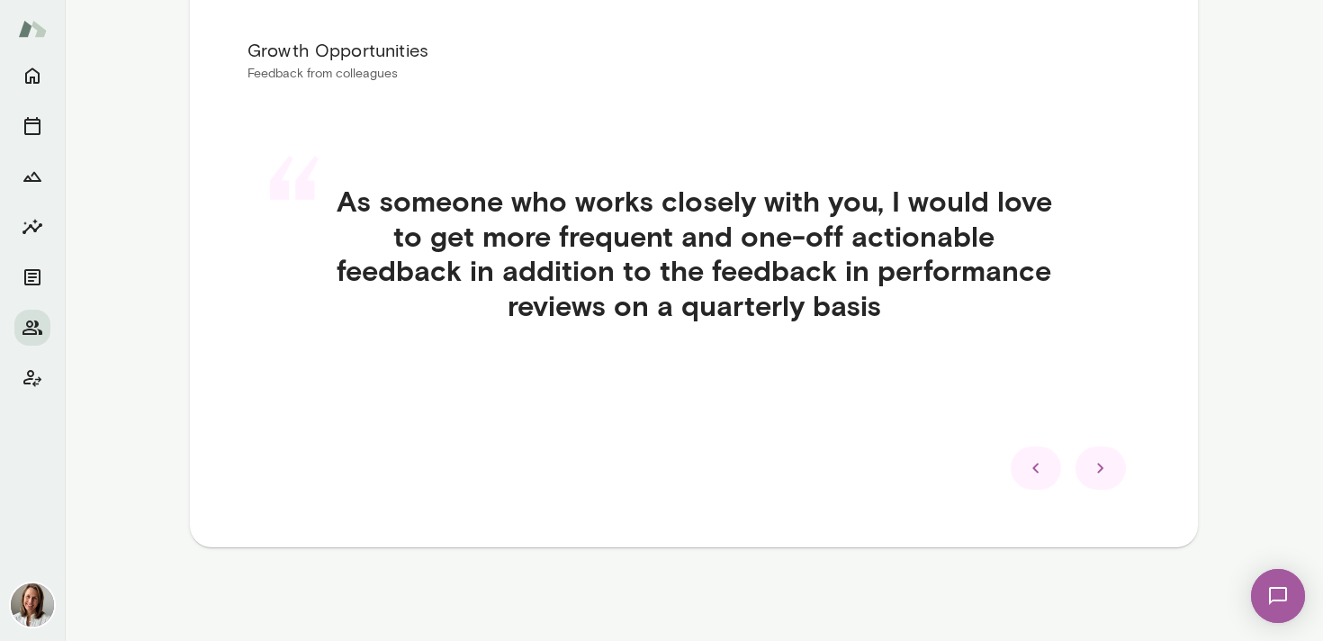
scroll to position [374, 0]
click at [1099, 468] on icon at bounding box center [1101, 468] width 22 height 22
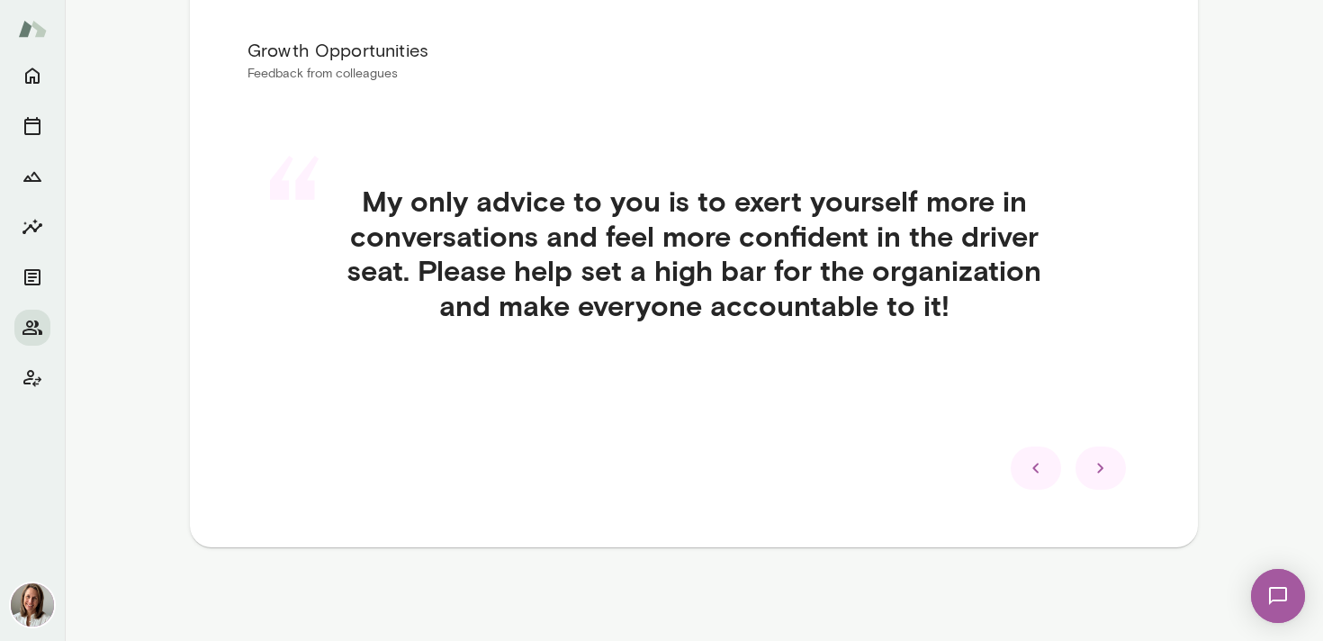
click at [831, 350] on div "“ My only advice to you is to exert yourself more in conversations and feel mor…" at bounding box center [693, 274] width 893 height 268
click at [1106, 469] on icon at bounding box center [1101, 468] width 22 height 22
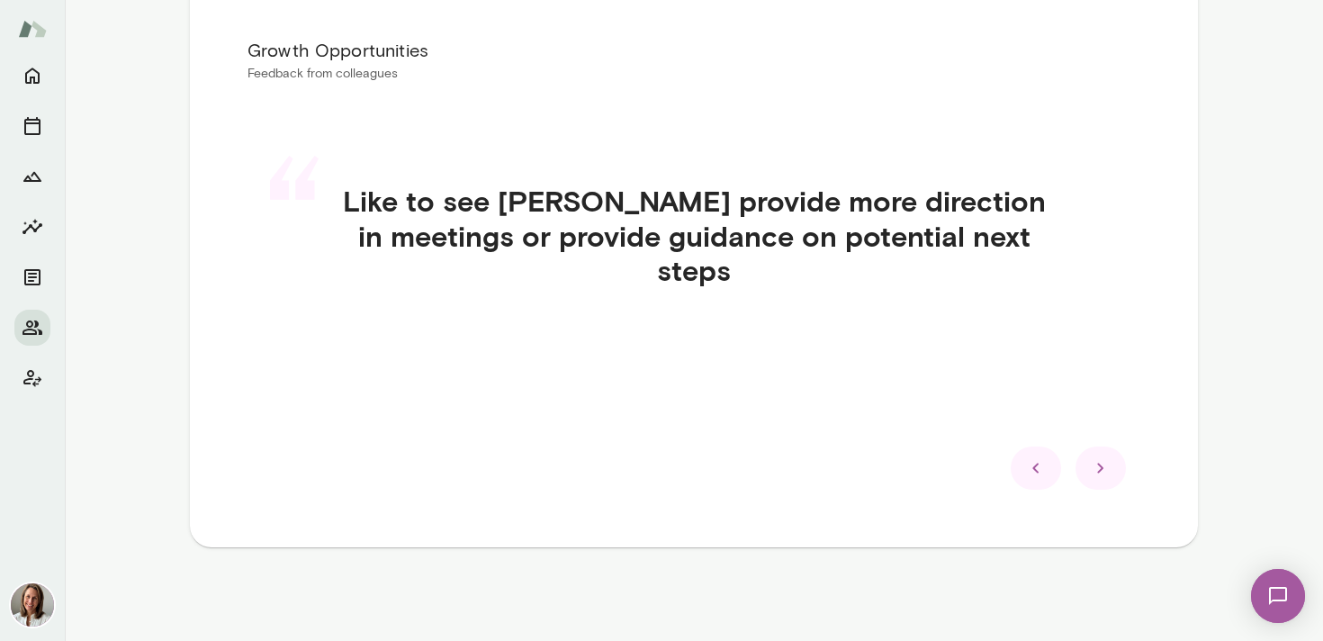
click at [1098, 462] on icon at bounding box center [1101, 468] width 22 height 22
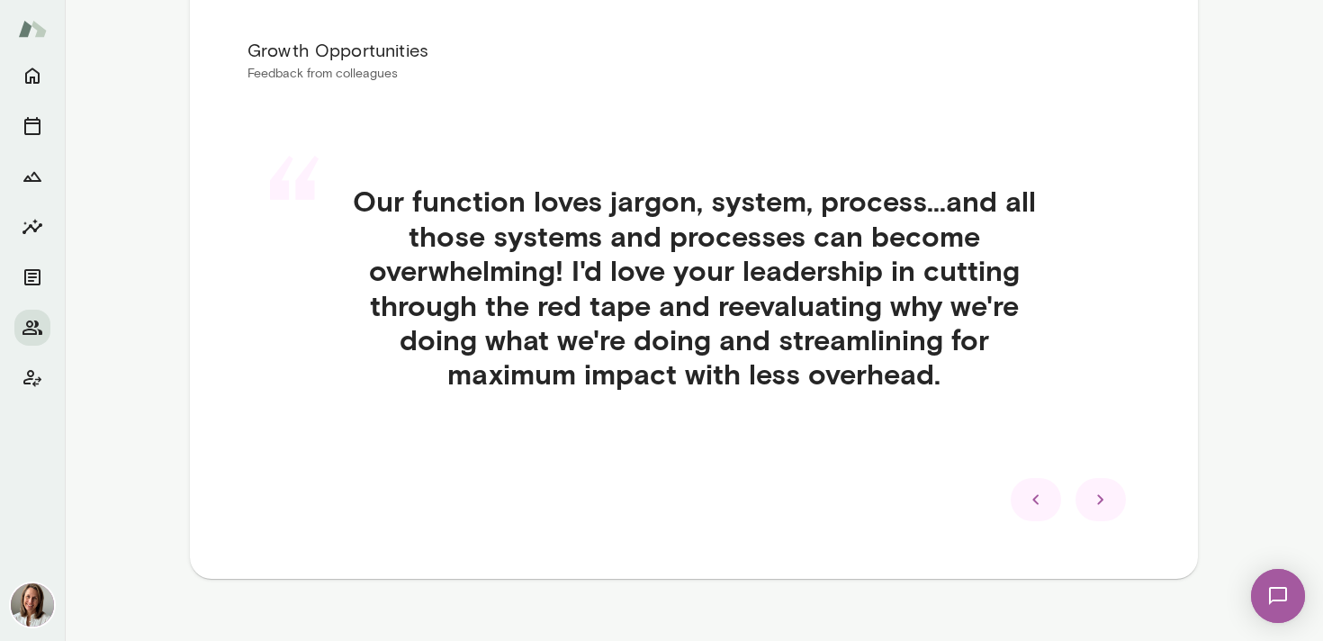
click at [1107, 500] on icon at bounding box center [1101, 500] width 22 height 22
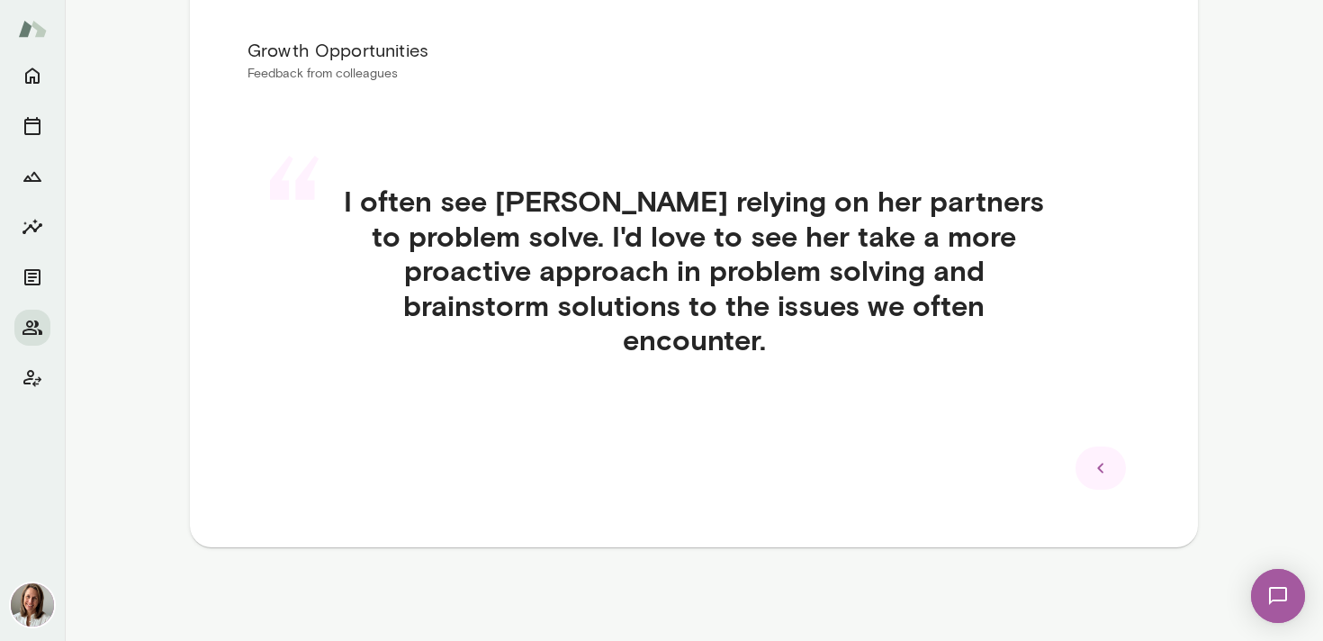
click at [857, 399] on div "“ I often see [PERSON_NAME] relying on her partners to problem solve. I'd love …" at bounding box center [693, 291] width 893 height 302
click at [1099, 464] on icon at bounding box center [1101, 468] width 22 height 22
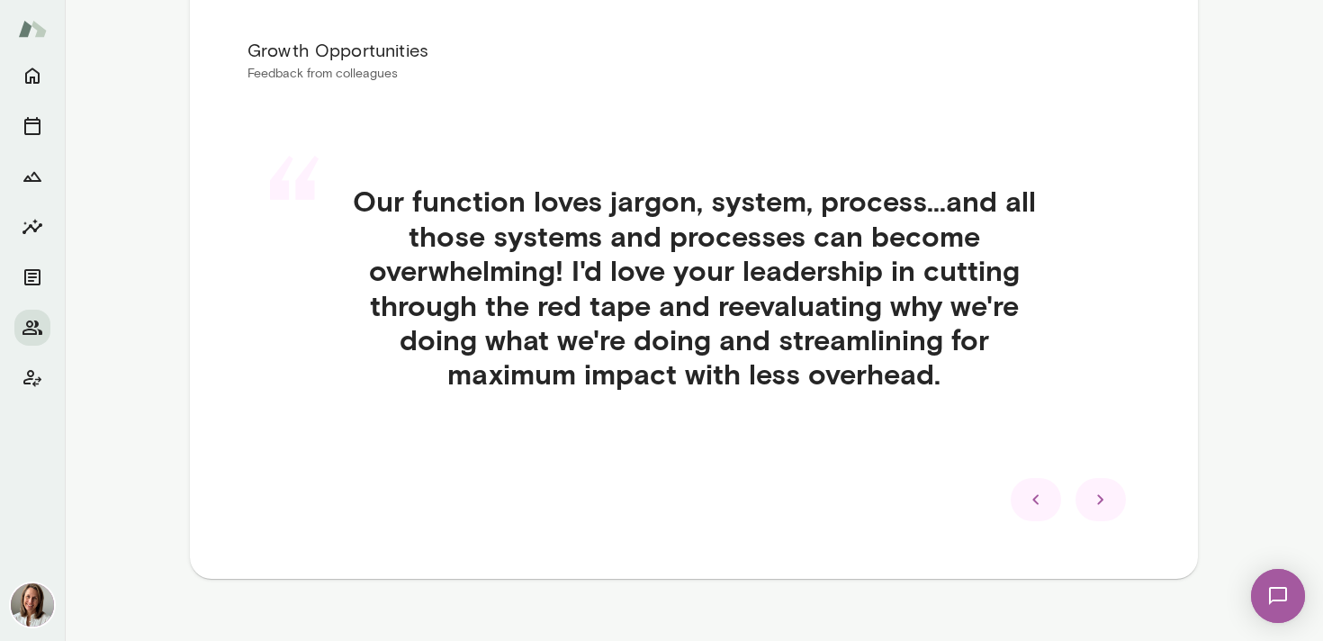
click at [1090, 489] on icon at bounding box center [1101, 500] width 22 height 22
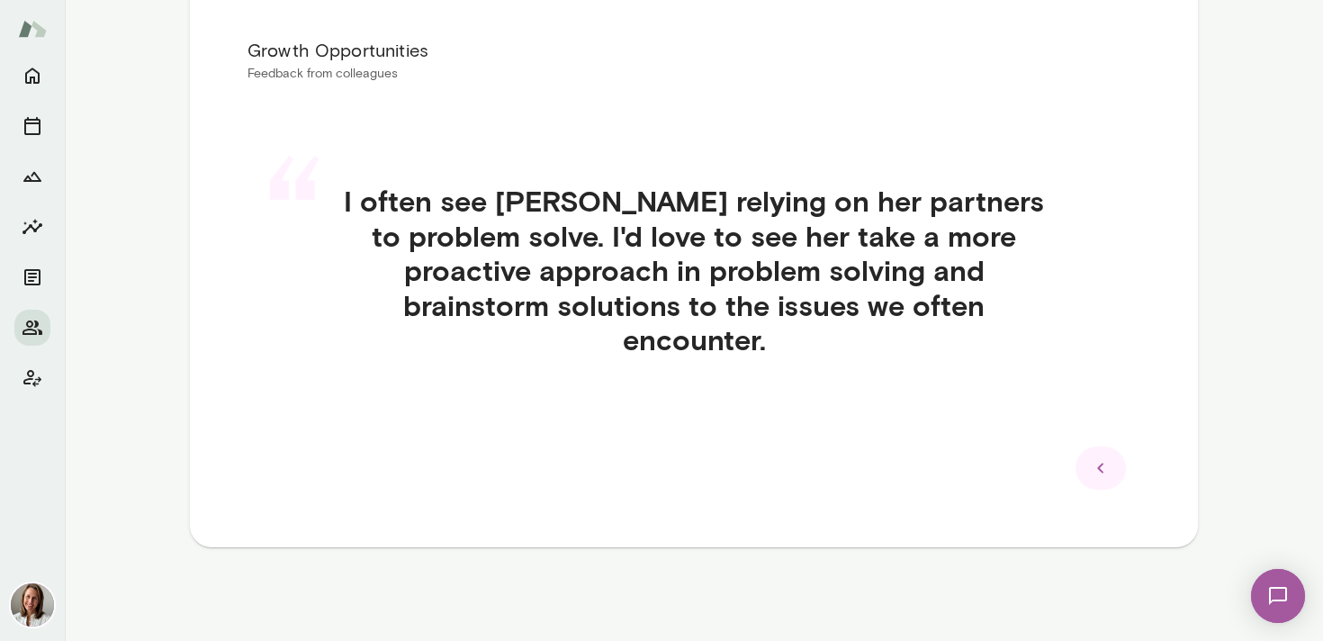
click at [1092, 491] on div "Growth Opportunities Feedback from colleagues “ I often see [PERSON_NAME] relyi…" at bounding box center [694, 262] width 1008 height 569
click at [985, 435] on div "Growth Opportunities Feedback from colleagues “ I often see [PERSON_NAME] relyi…" at bounding box center [694, 262] width 1008 height 569
